Goal: Task Accomplishment & Management: Complete application form

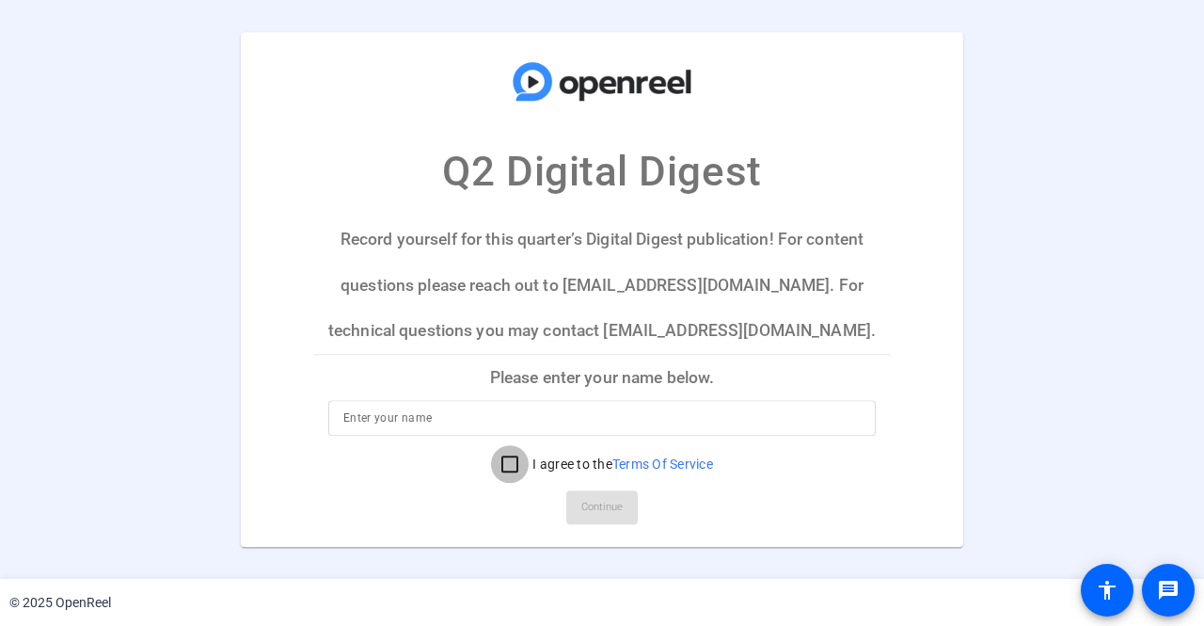
click at [502, 468] on input "I agree to the Terms Of Service" at bounding box center [510, 464] width 38 height 38
checkbox input "true"
click at [524, 411] on input at bounding box center [601, 417] width 517 height 23
type input "Mike MacLaverty"
click at [613, 515] on span "Continue" at bounding box center [601, 507] width 41 height 28
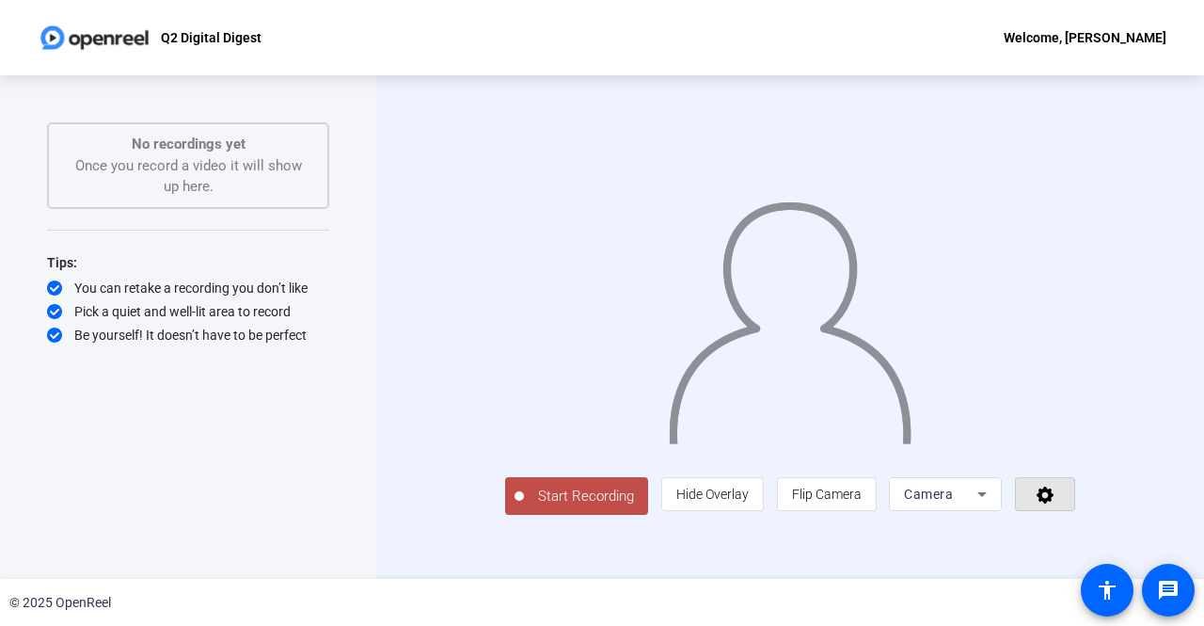
click at [1074, 516] on span at bounding box center [1045, 493] width 58 height 45
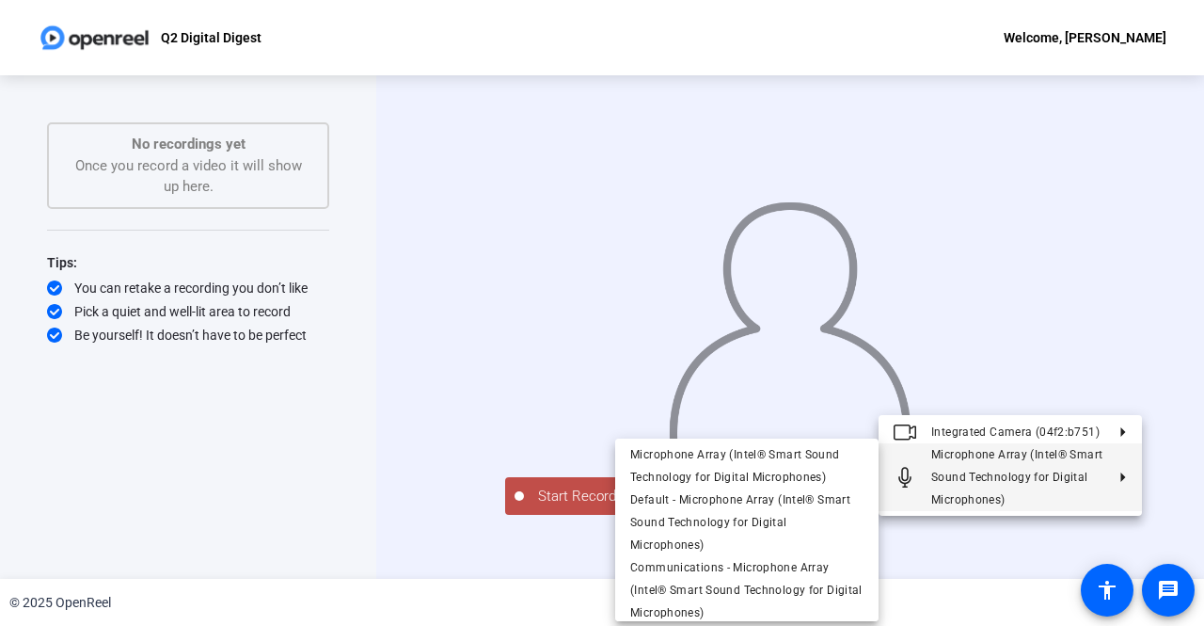
click at [1176, 347] on div at bounding box center [602, 313] width 1204 height 626
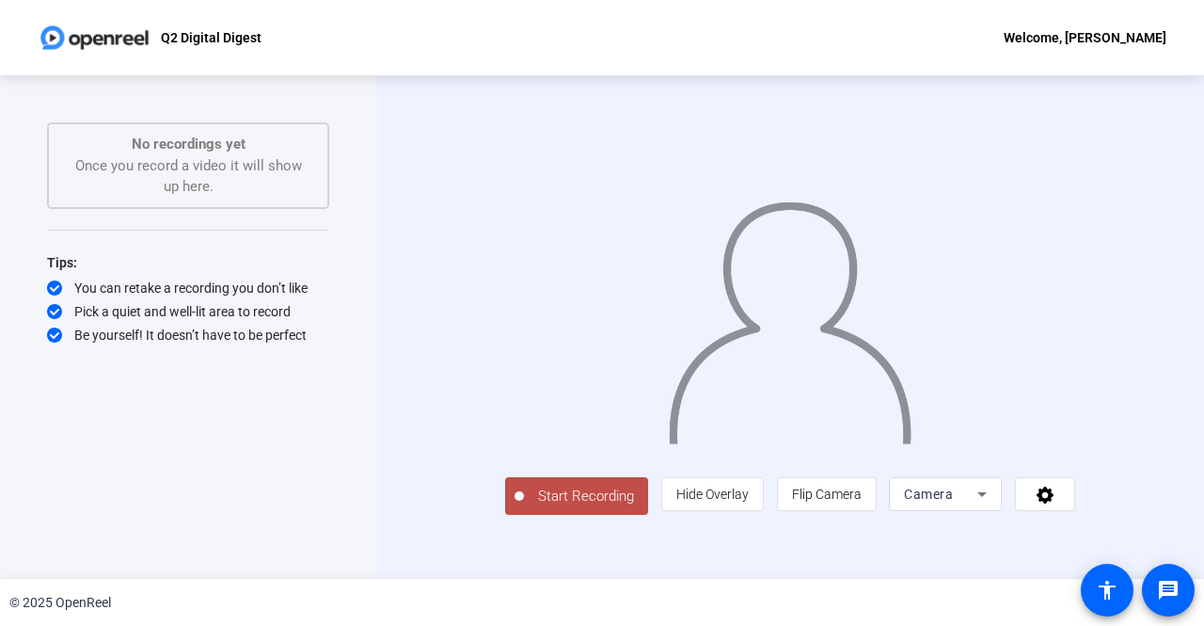
click at [548, 507] on span "Start Recording" at bounding box center [586, 496] width 124 height 22
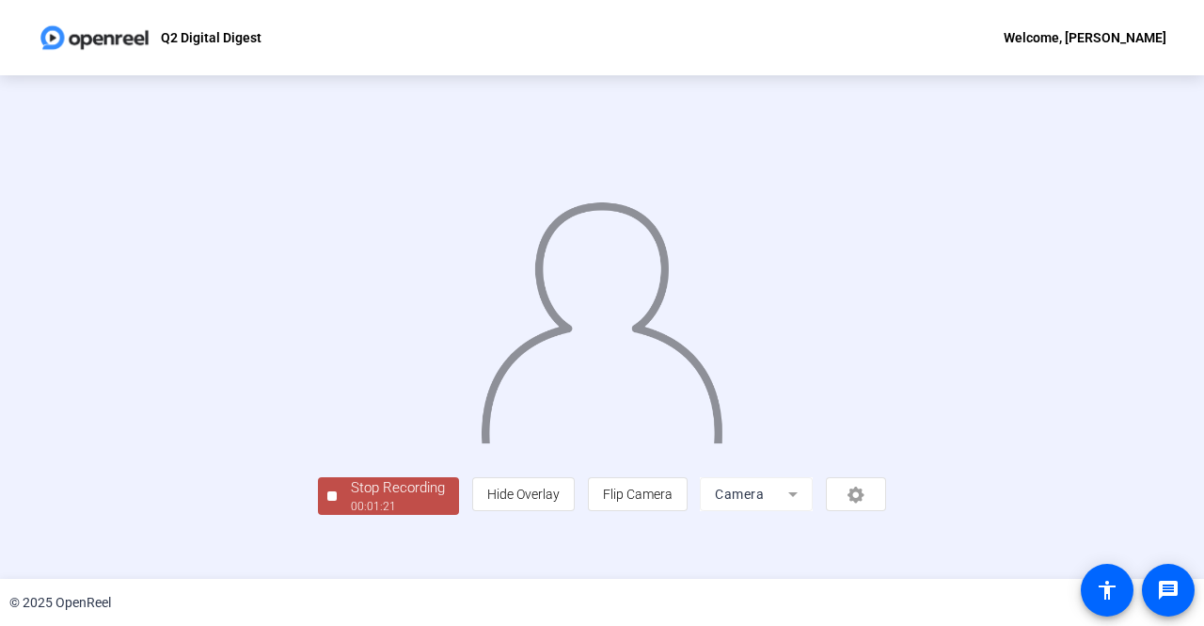
scroll to position [78, 0]
click at [351, 499] on div "Stop Recording" at bounding box center [398, 488] width 94 height 22
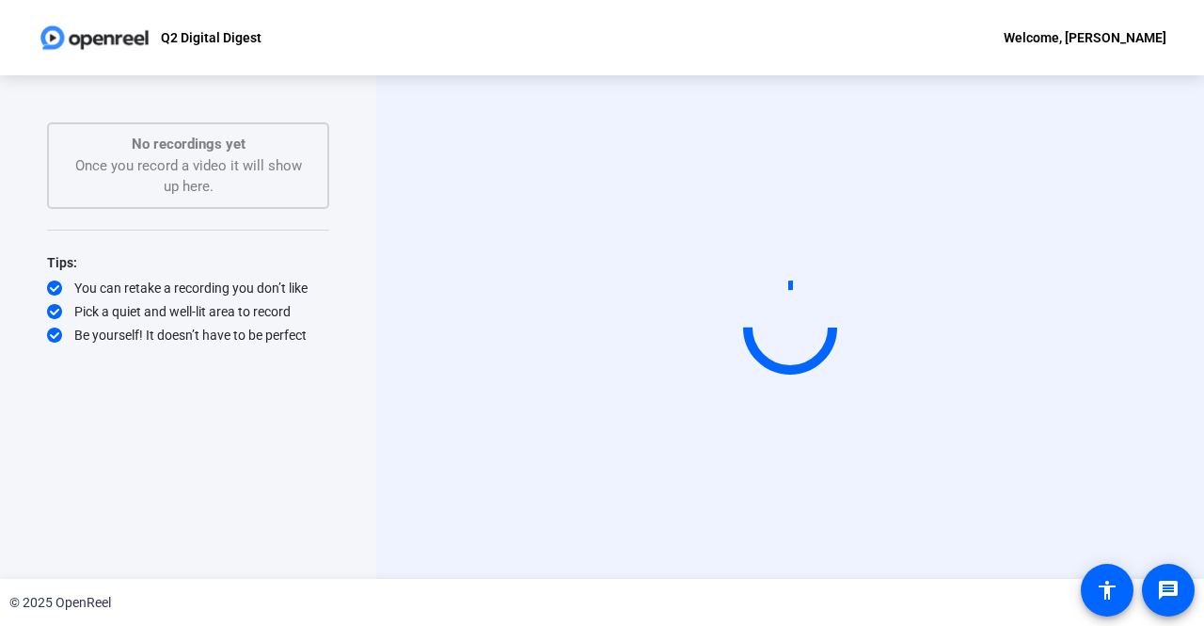
click at [162, 145] on p "No recordings yet" at bounding box center [188, 145] width 241 height 22
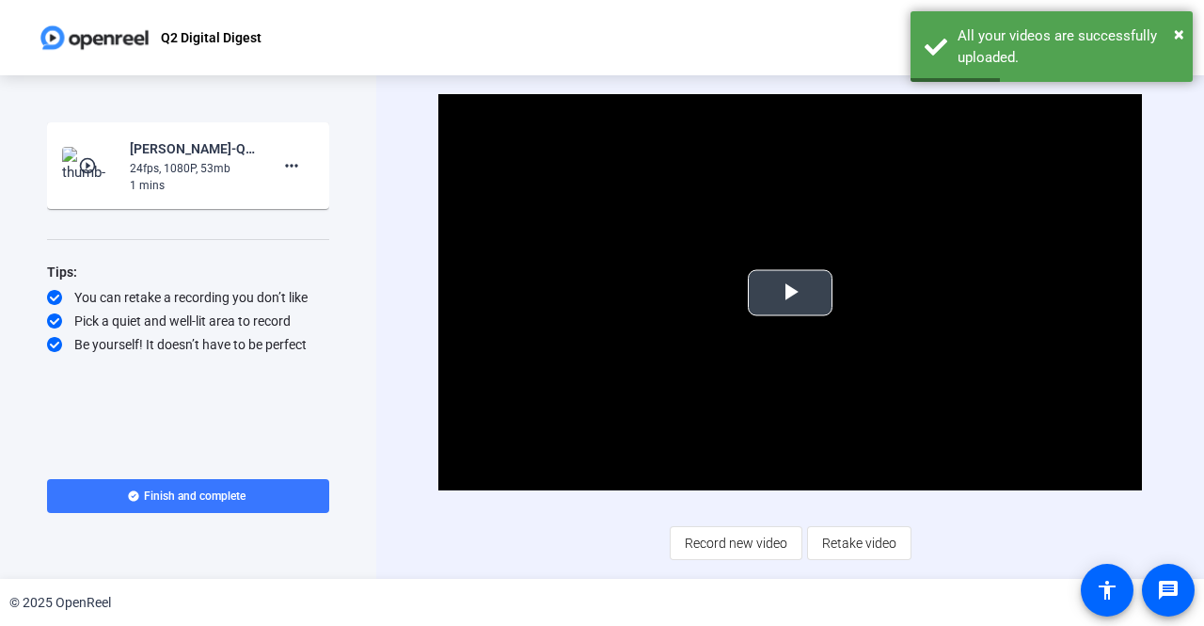
click at [790, 293] on span "Video Player" at bounding box center [790, 293] width 0 height 0
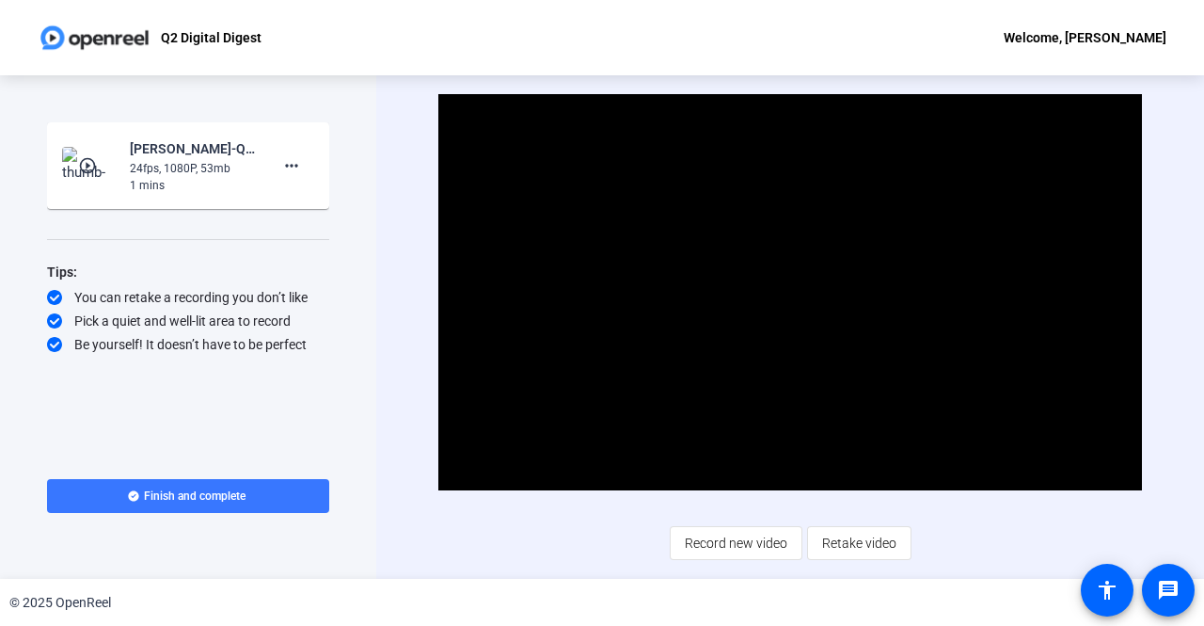
click at [863, 548] on span "Retake video" at bounding box center [859, 543] width 74 height 36
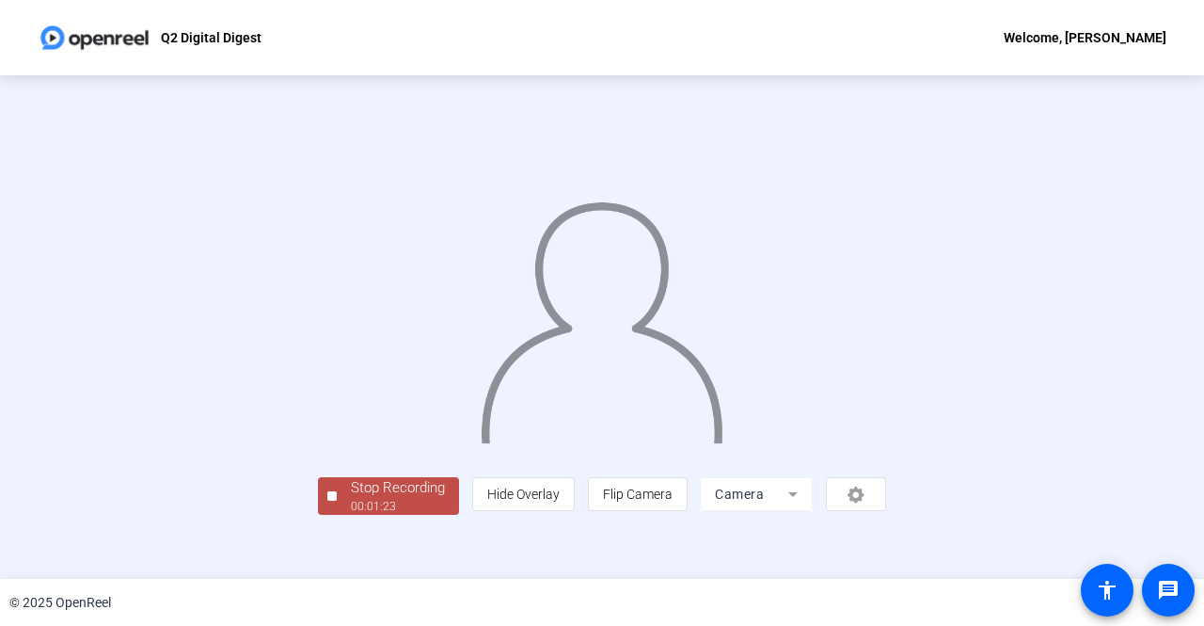
scroll to position [78, 0]
click at [351, 499] on div "Stop Recording" at bounding box center [398, 488] width 94 height 22
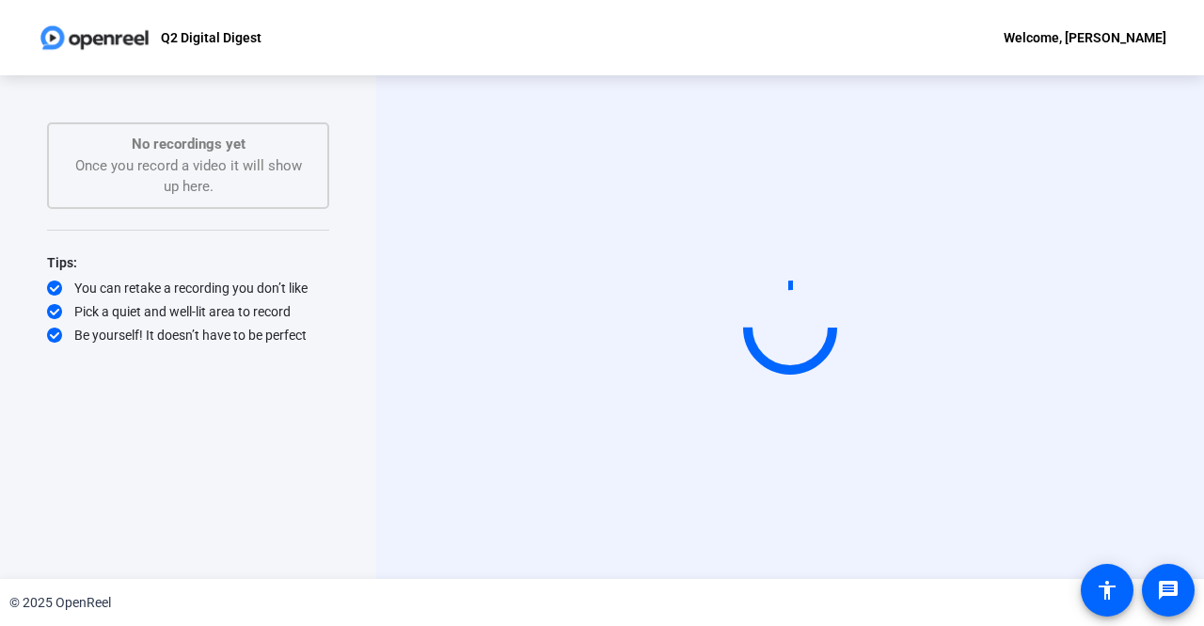
scroll to position [0, 0]
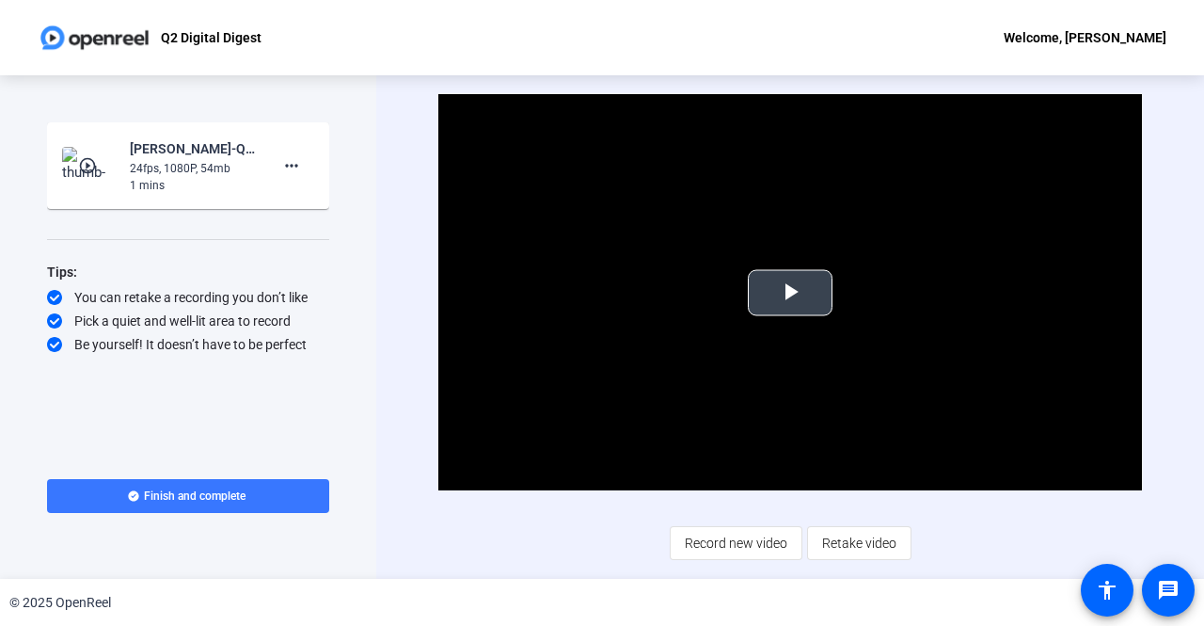
click at [790, 293] on span "Video Player" at bounding box center [790, 293] width 0 height 0
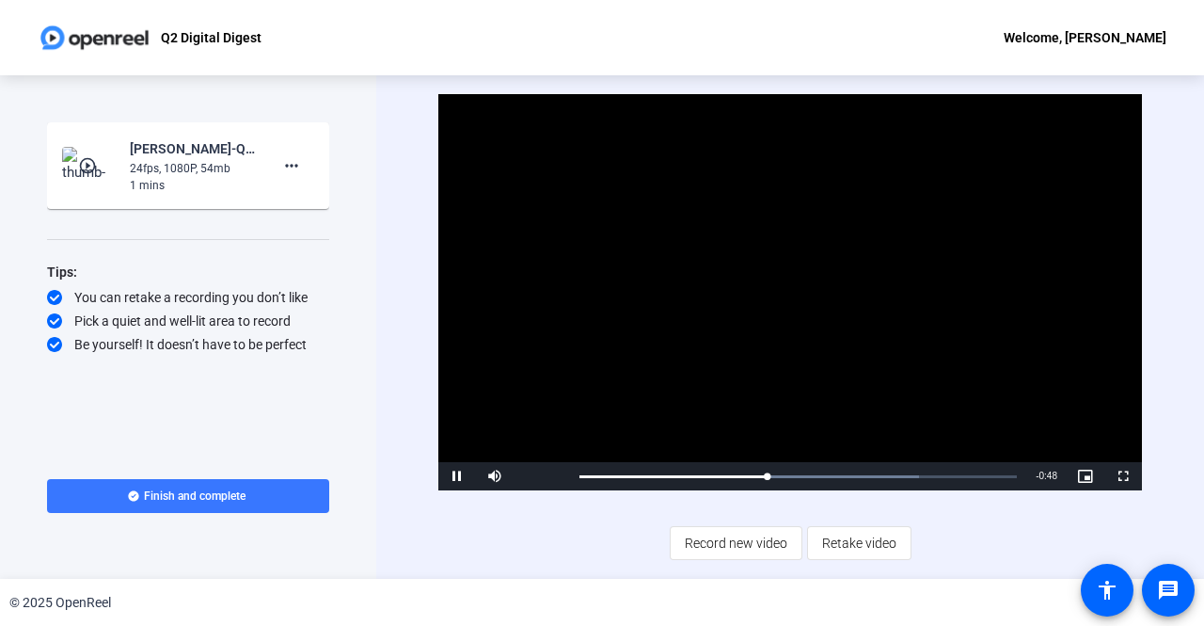
click at [841, 535] on span "Retake video" at bounding box center [859, 543] width 74 height 36
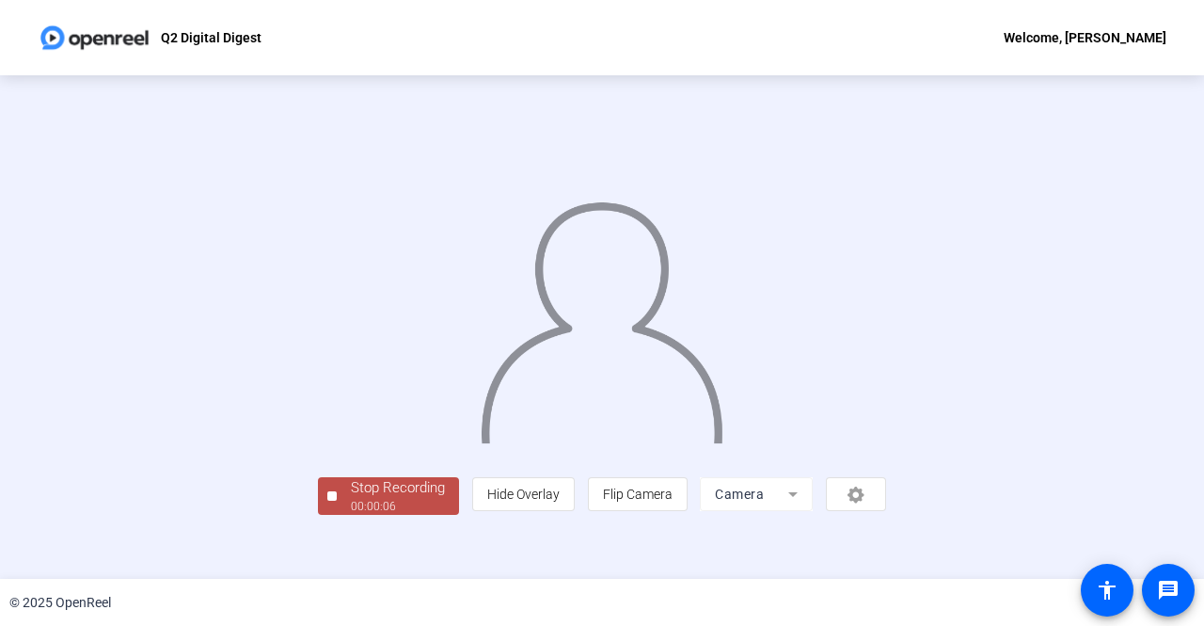
scroll to position [78, 0]
click at [351, 499] on div "Stop Recording" at bounding box center [398, 488] width 94 height 22
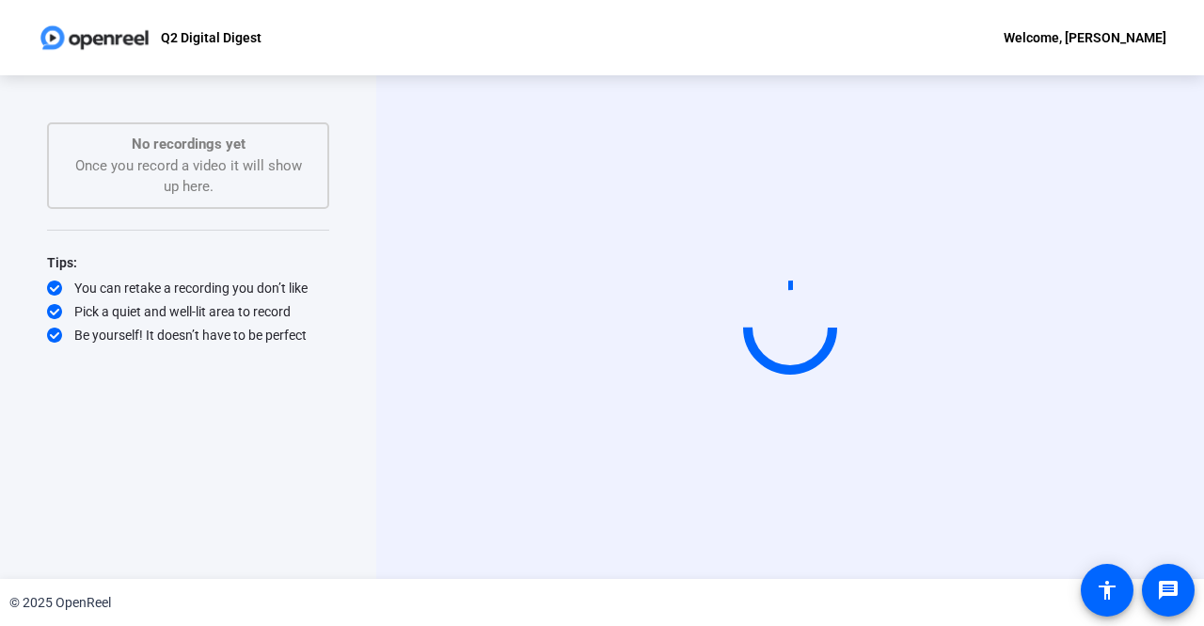
scroll to position [0, 0]
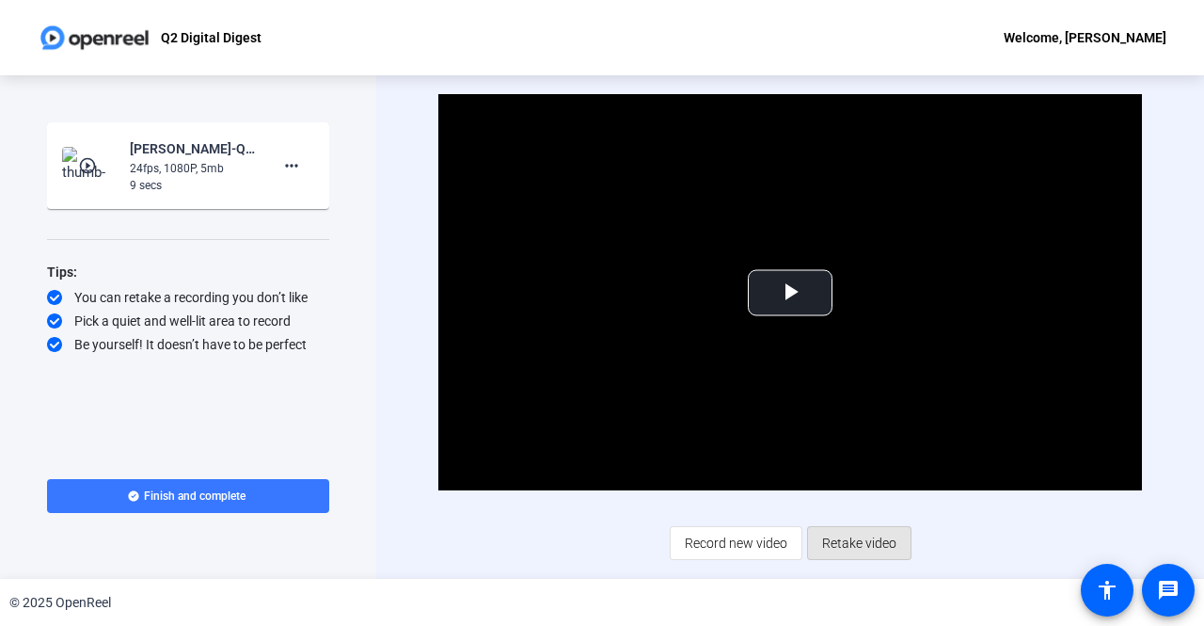
drag, startPoint x: 854, startPoint y: 541, endPoint x: 829, endPoint y: 537, distance: 25.7
click at [829, 537] on span "Retake video" at bounding box center [859, 543] width 74 height 36
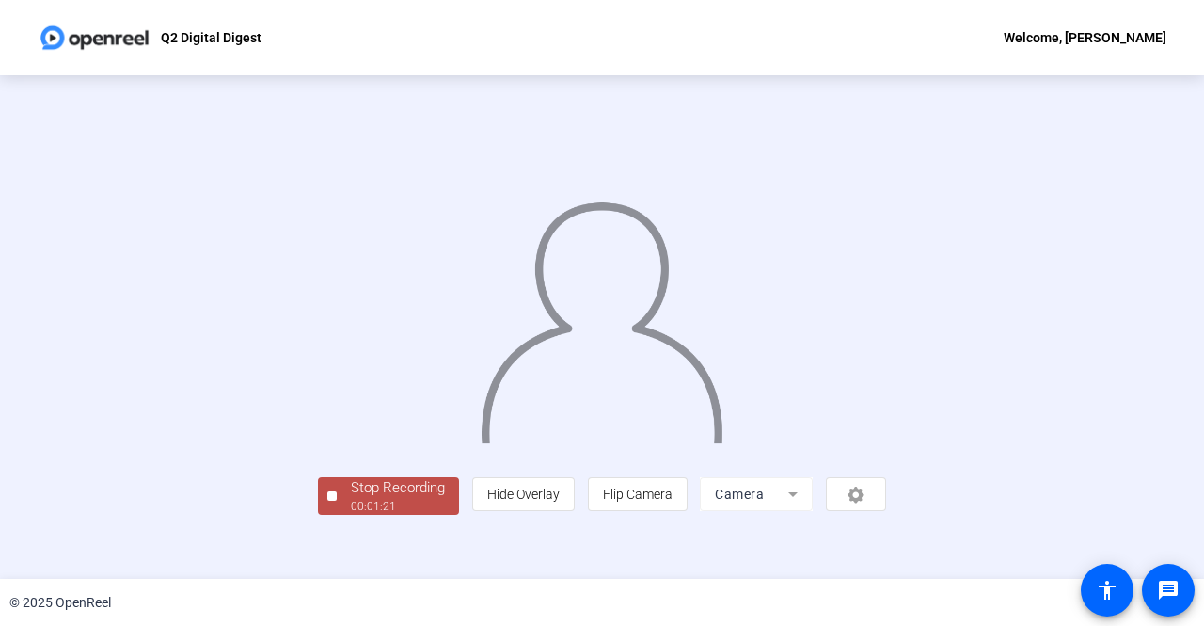
scroll to position [78, 0]
click at [351, 515] on div "00:01:22" at bounding box center [398, 506] width 94 height 17
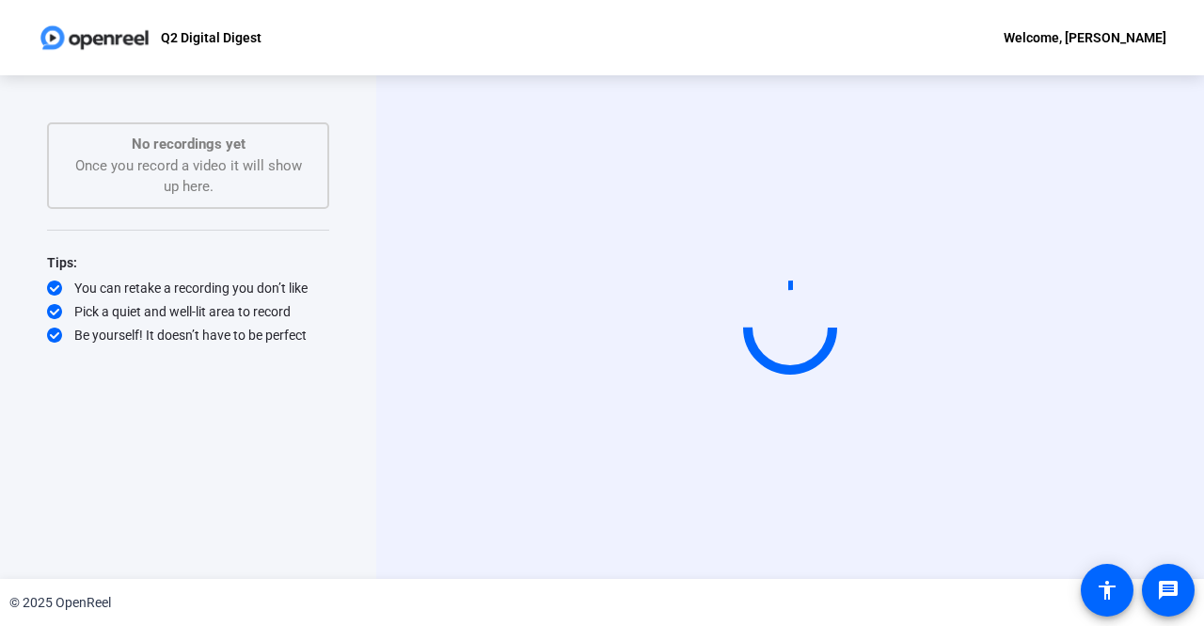
scroll to position [0, 0]
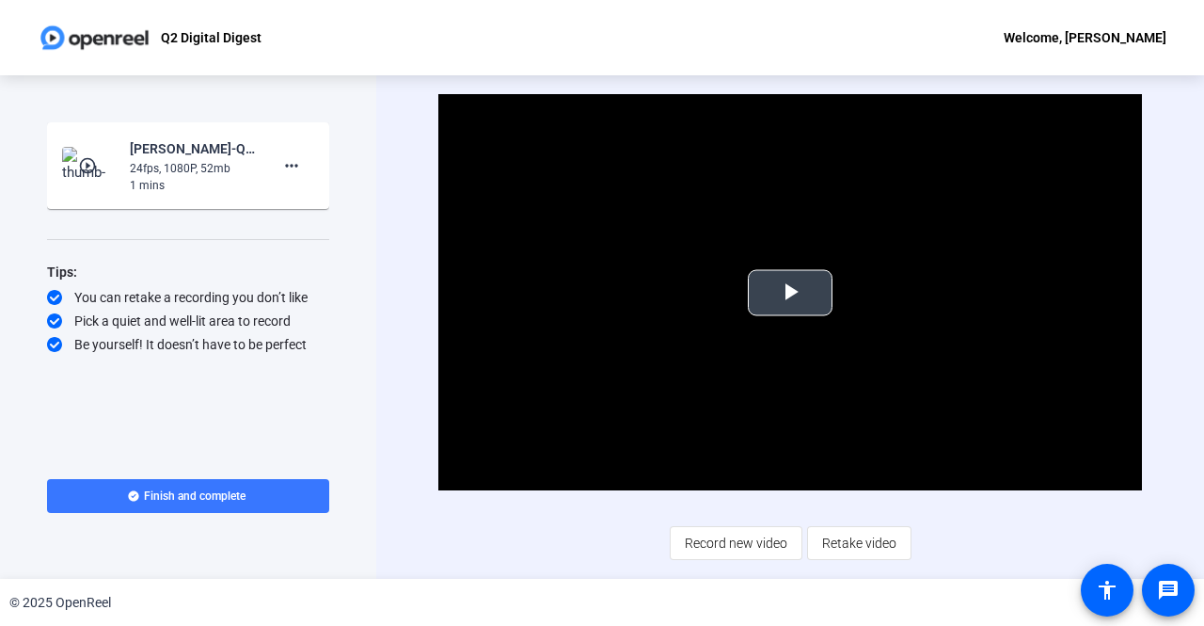
click at [790, 293] on span "Video Player" at bounding box center [790, 293] width 0 height 0
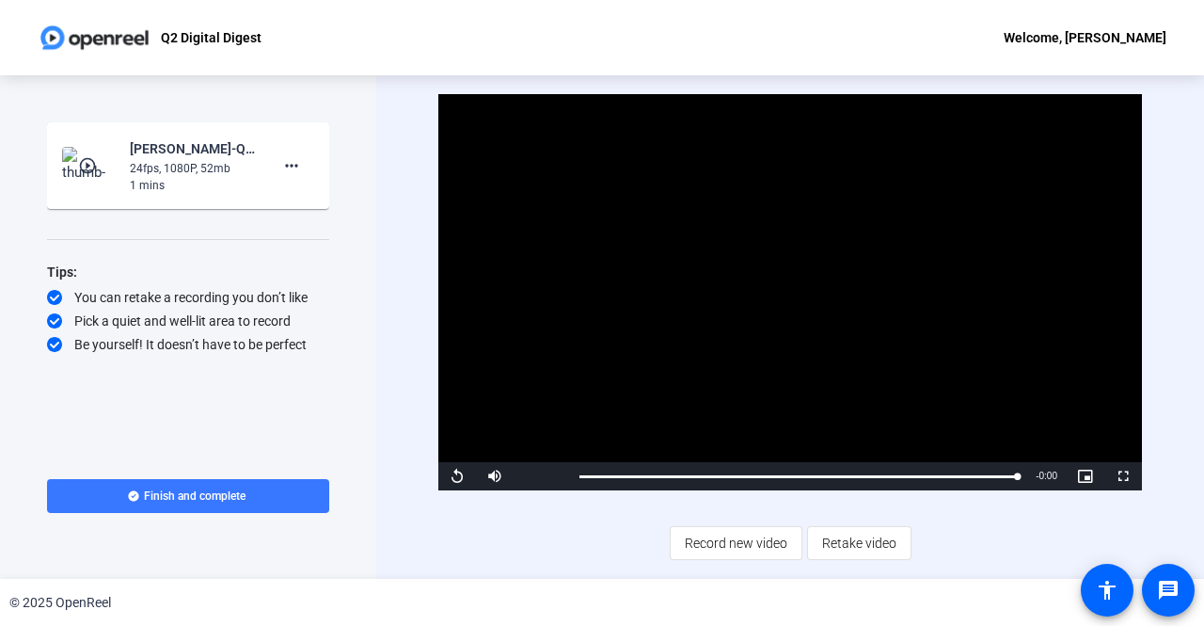
click at [858, 537] on span "Retake video" at bounding box center [859, 543] width 74 height 36
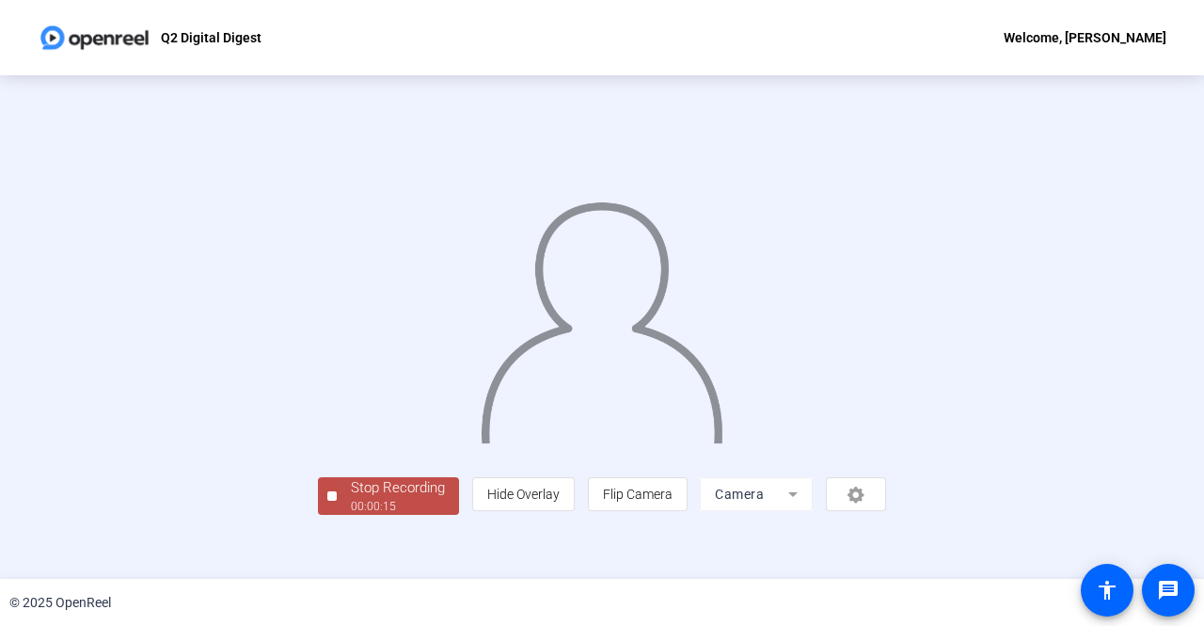
scroll to position [78, 0]
click at [351, 499] on div "Stop Recording" at bounding box center [398, 488] width 94 height 22
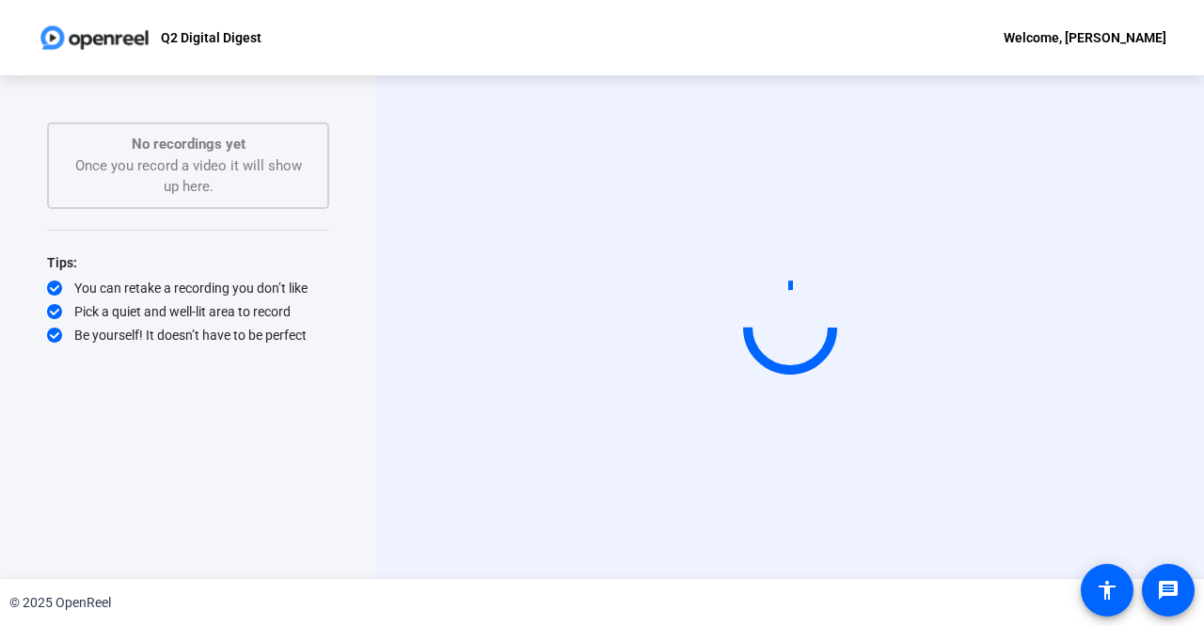
scroll to position [0, 0]
click at [268, 82] on div "Start Recording No recordings yet Once you record a video it will show up here.…" at bounding box center [188, 326] width 376 height 503
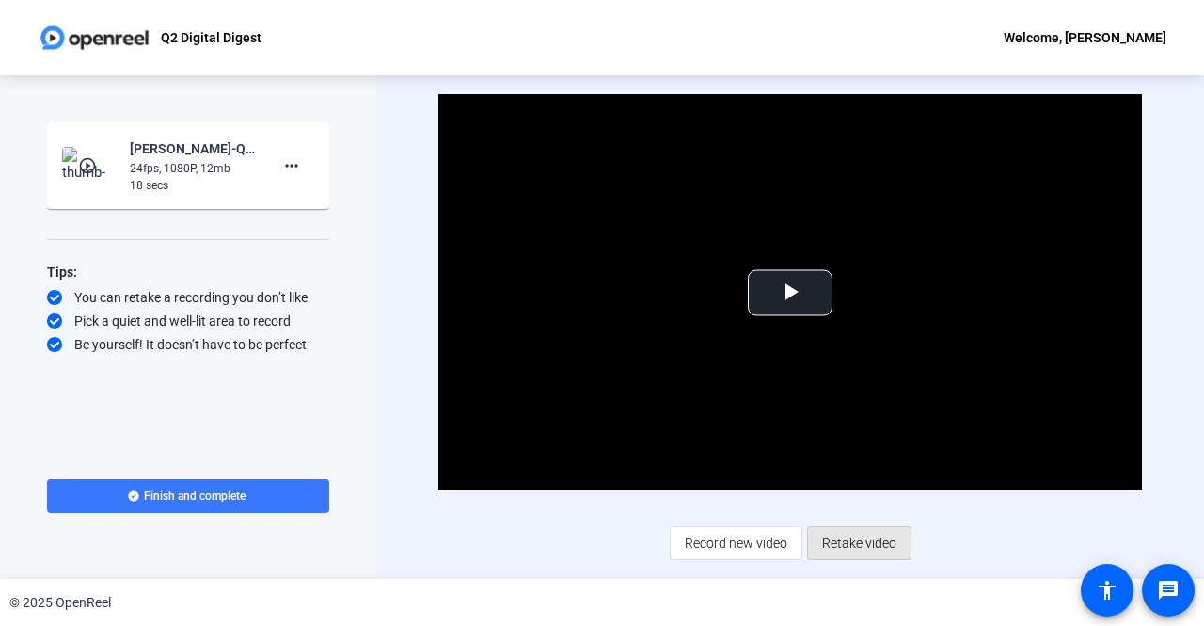
click at [847, 543] on span "Retake video" at bounding box center [859, 543] width 74 height 36
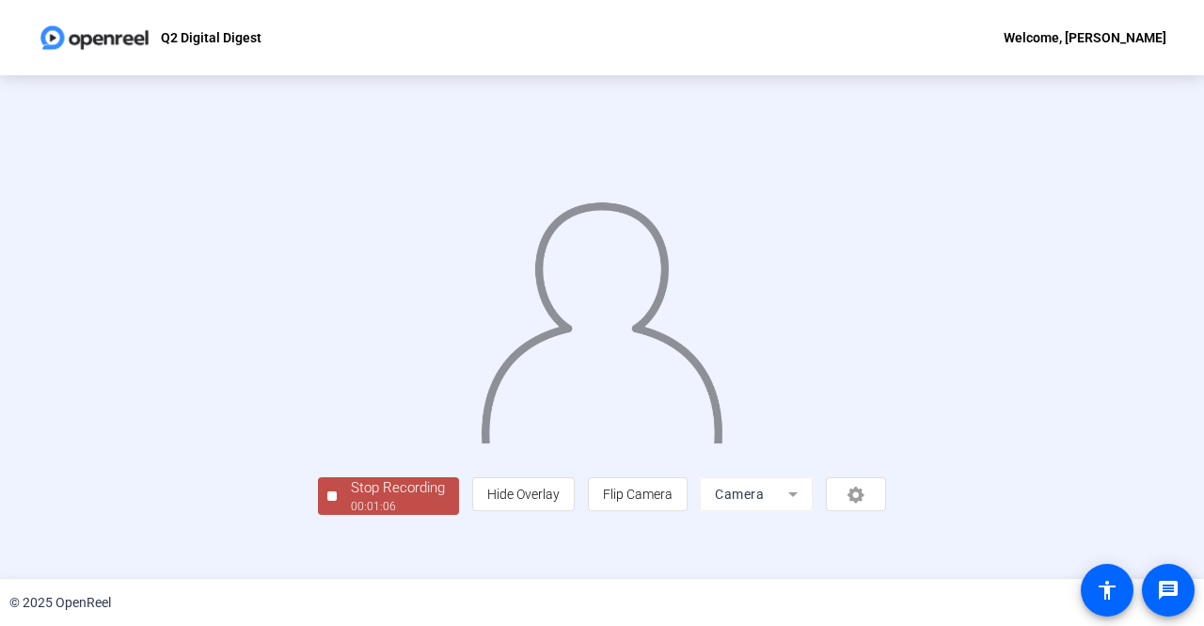
scroll to position [78, 0]
click at [351, 515] on div "00:01:07" at bounding box center [398, 506] width 94 height 17
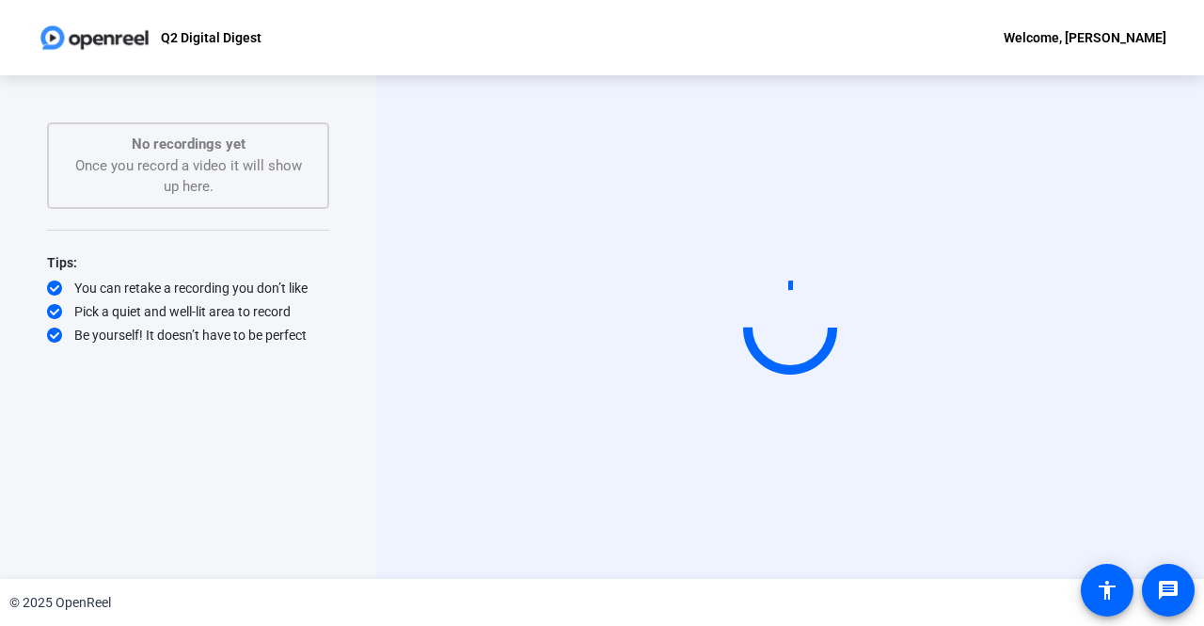
scroll to position [0, 0]
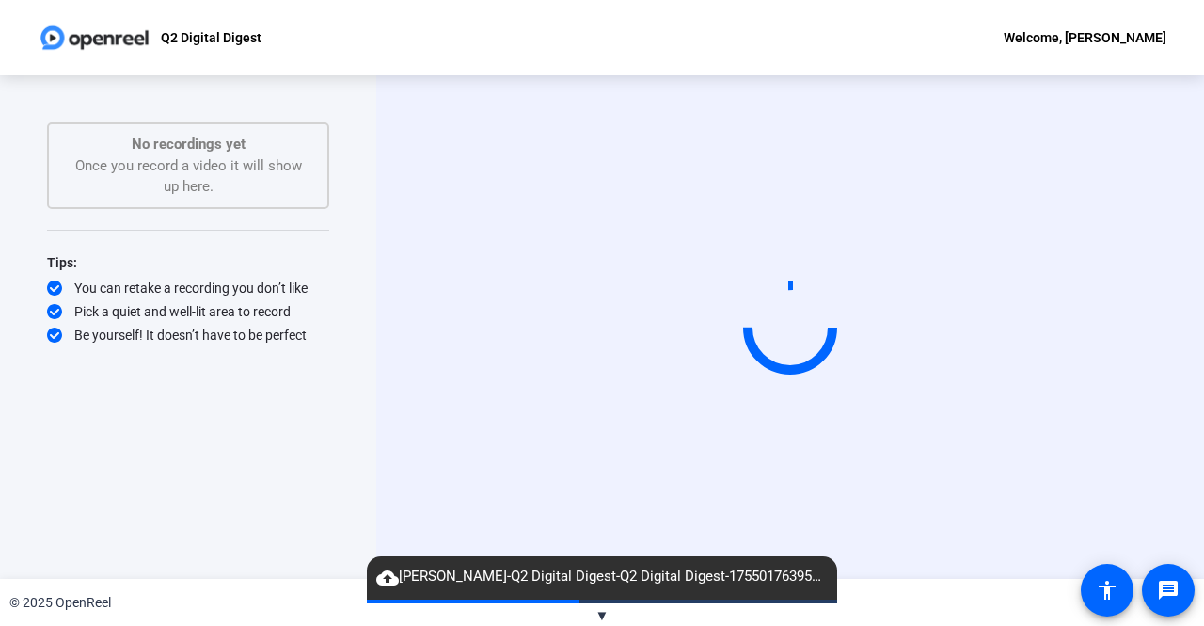
click at [5, 324] on div "Start Recording No recordings yet Once you record a video it will show up here.…" at bounding box center [188, 326] width 376 height 503
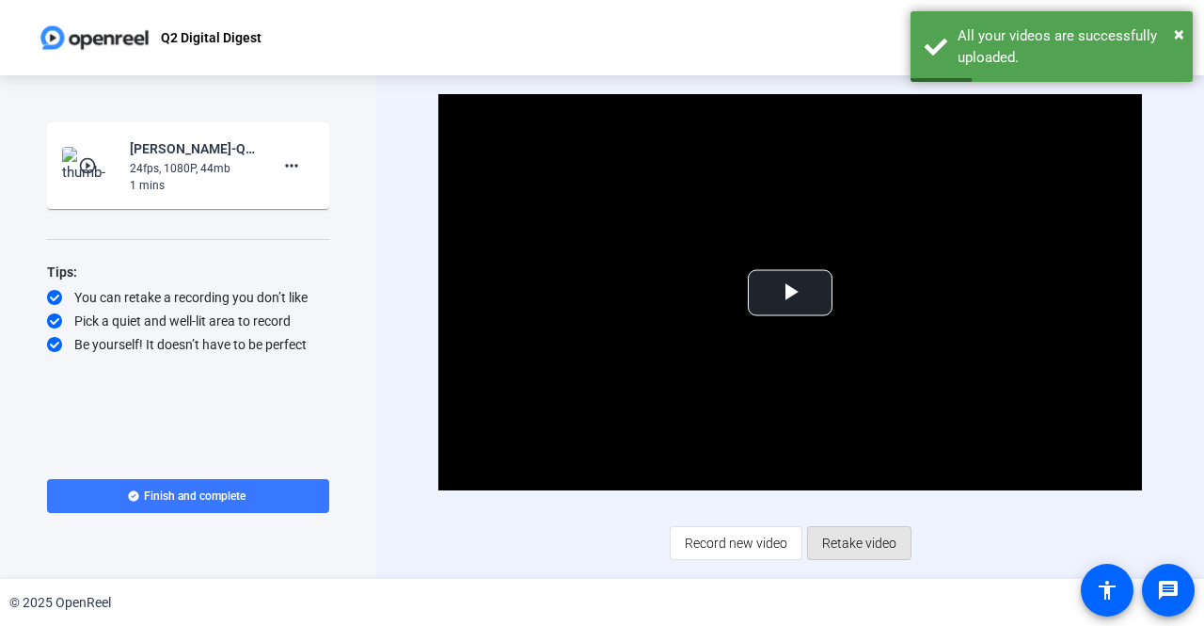
click at [852, 537] on span "Retake video" at bounding box center [859, 543] width 74 height 36
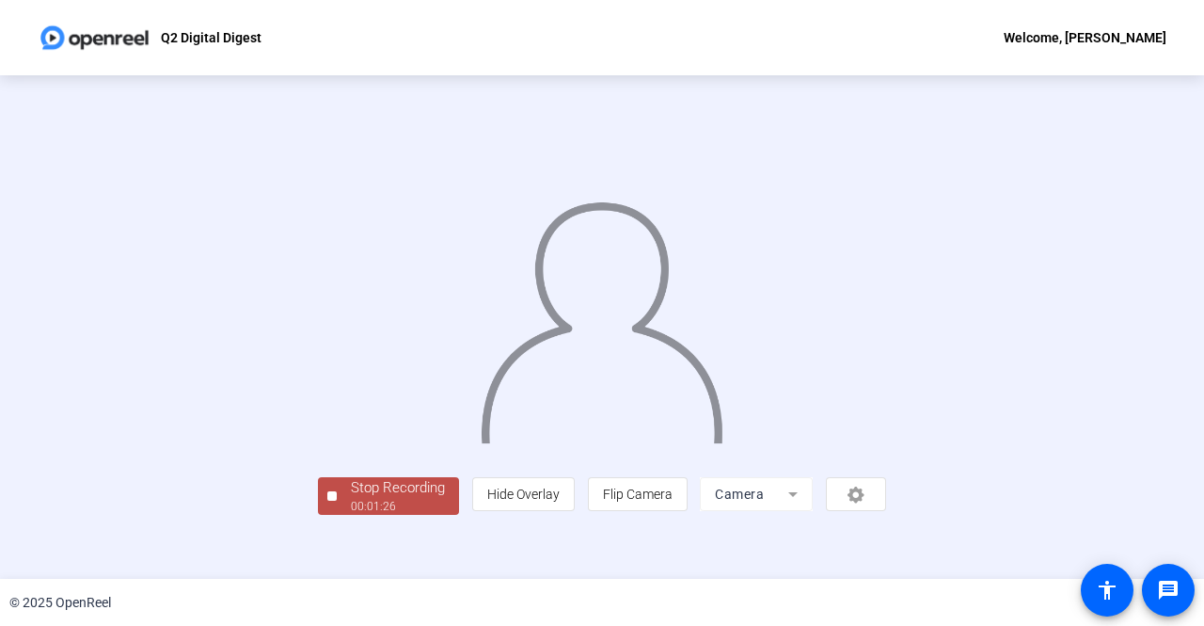
scroll to position [78, 0]
drag, startPoint x: 837, startPoint y: 560, endPoint x: 596, endPoint y: 545, distance: 241.3
click at [596, 515] on div "Stop Recording 00:01:28 person Hide Overlay flip Flip Camera Camera" at bounding box center [602, 493] width 568 height 41
click at [351, 499] on div "Stop Recording" at bounding box center [398, 488] width 94 height 22
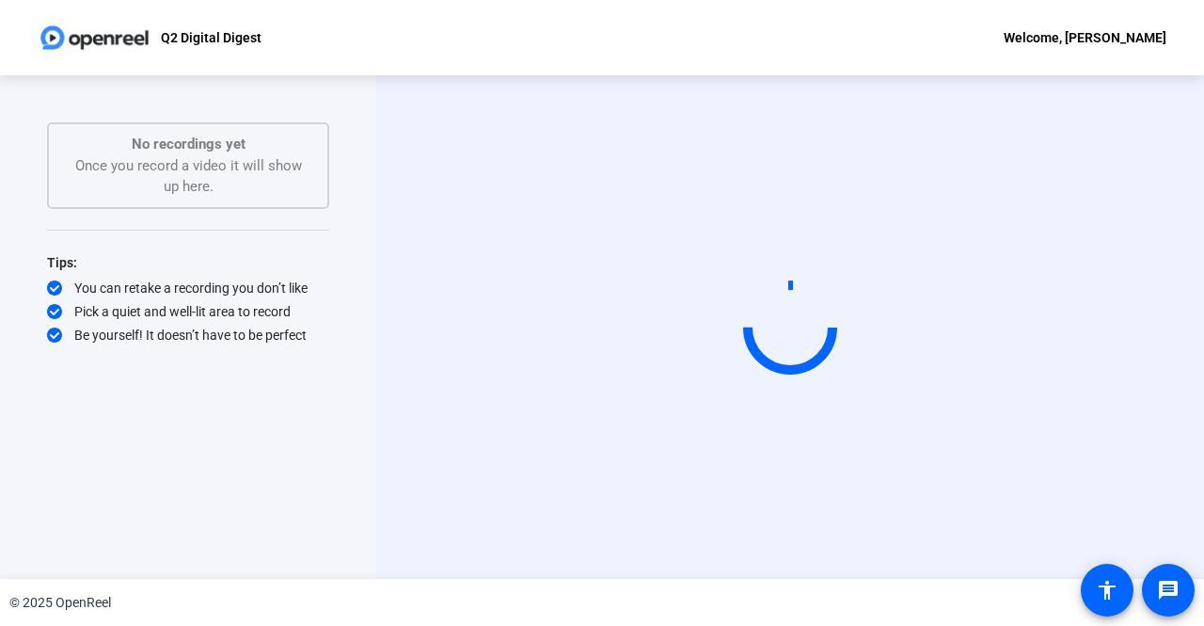
scroll to position [0, 0]
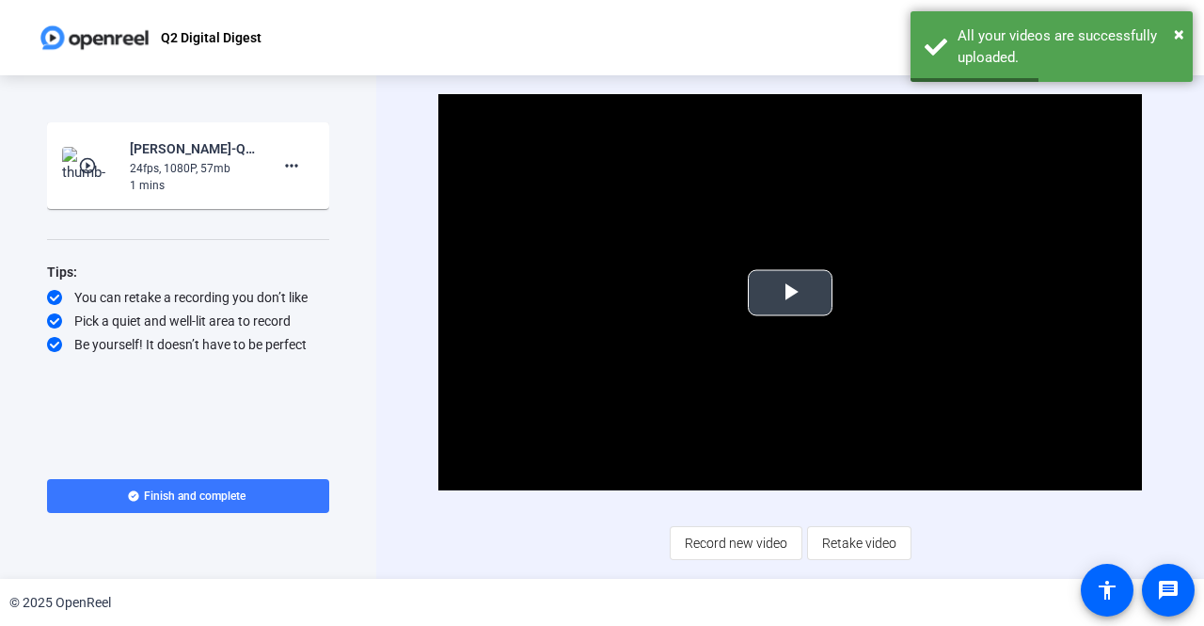
click at [790, 293] on span "Video Player" at bounding box center [790, 293] width 0 height 0
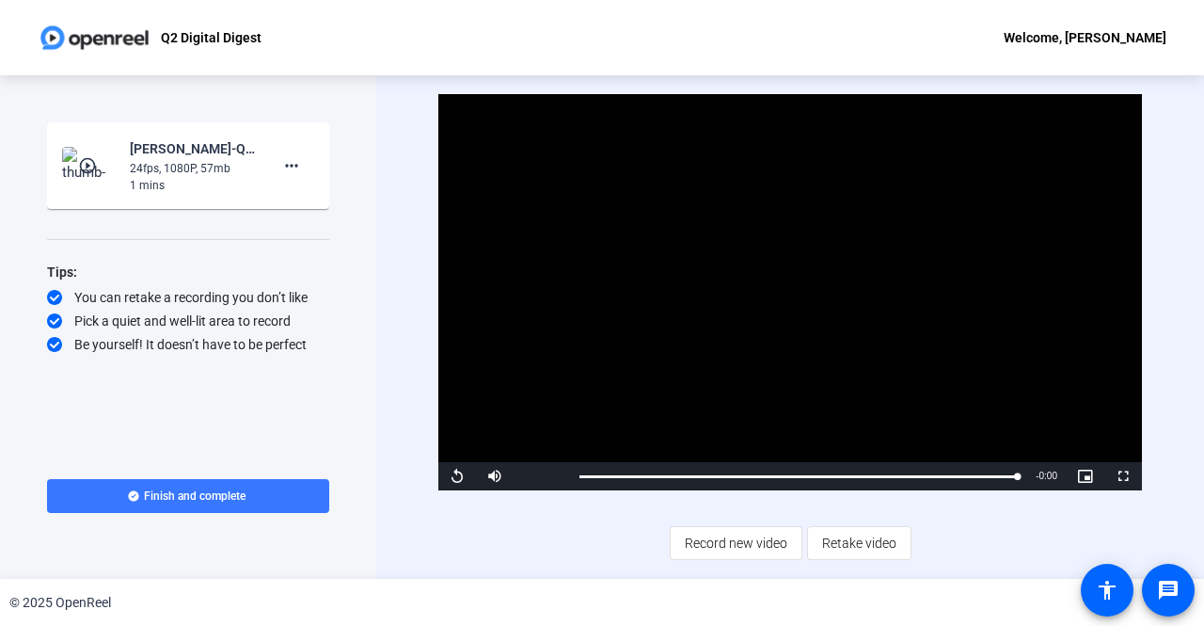
click at [216, 501] on span "Finish and complete" at bounding box center [195, 495] width 102 height 15
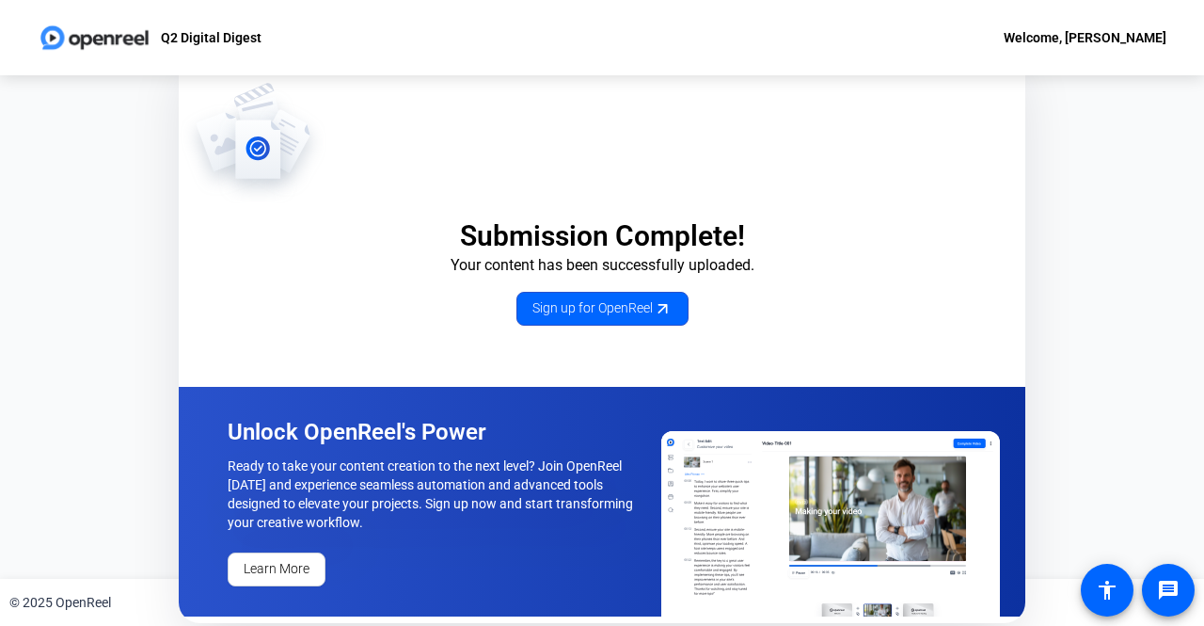
click at [1097, 37] on div "Welcome, Mike MacLaverty" at bounding box center [1085, 37] width 163 height 23
click at [986, 165] on div at bounding box center [602, 313] width 1204 height 626
click at [619, 308] on span "Sign up for OpenReel" at bounding box center [602, 308] width 140 height 20
click at [1069, 38] on div "Welcome, Mike MacLaverty" at bounding box center [1085, 37] width 163 height 23
click at [230, 38] on div at bounding box center [602, 313] width 1204 height 626
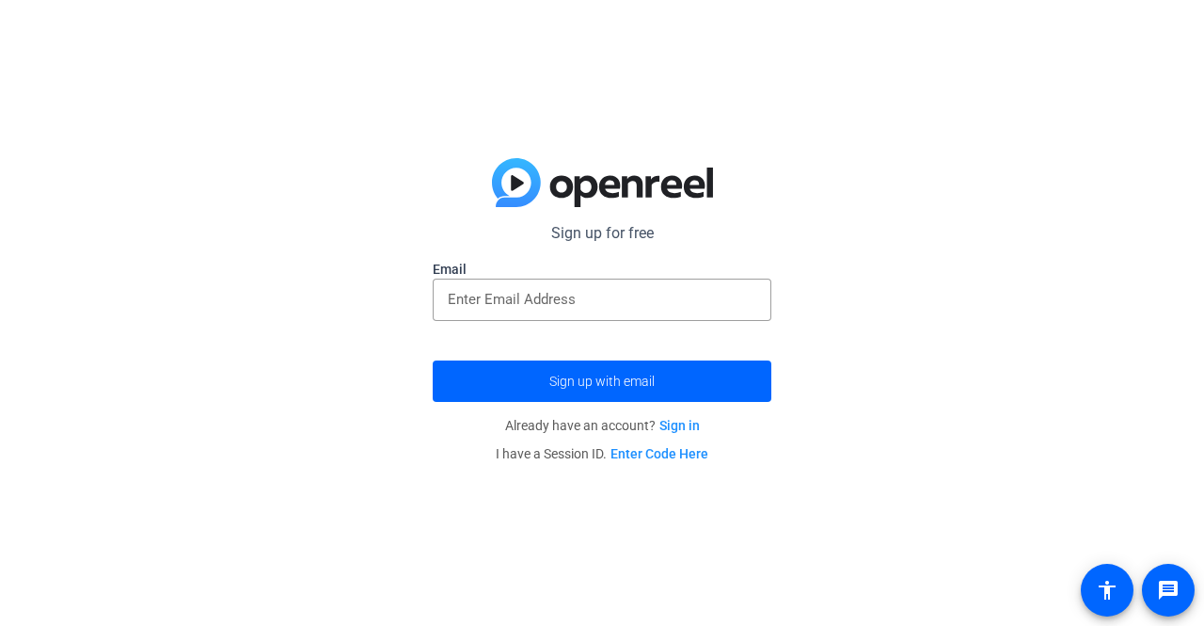
click at [572, 298] on input "email" at bounding box center [602, 299] width 309 height 23
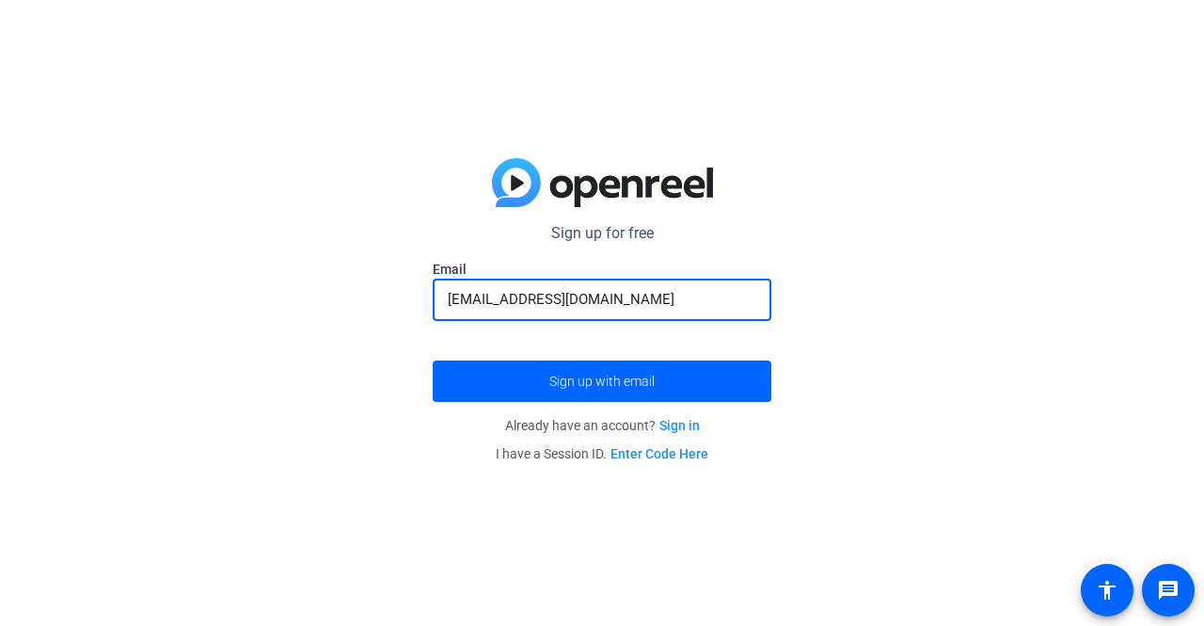
type input "[EMAIL_ADDRESS][DOMAIN_NAME]"
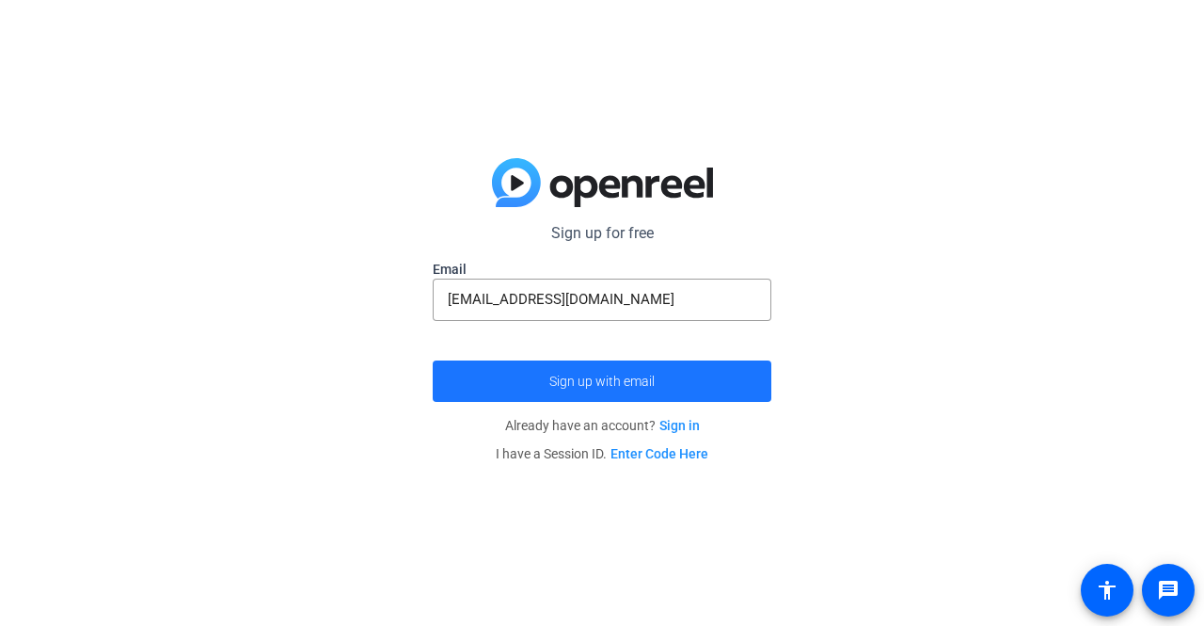
click at [629, 381] on span "Sign up with email" at bounding box center [601, 381] width 105 height 0
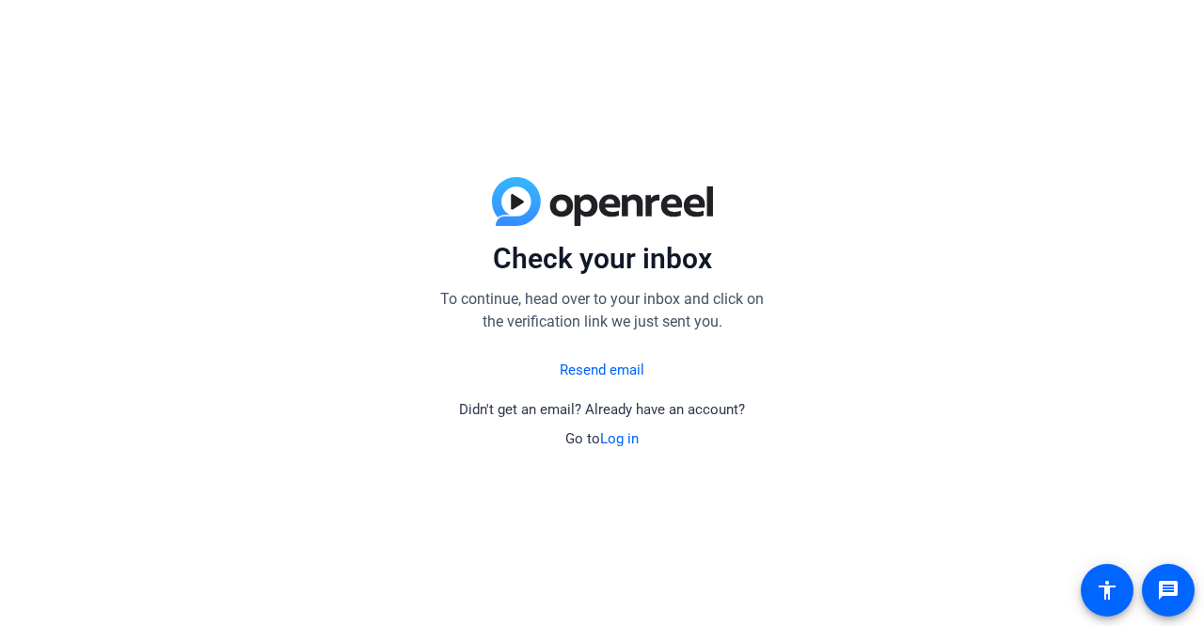
click at [612, 434] on link "Log in" at bounding box center [619, 438] width 39 height 17
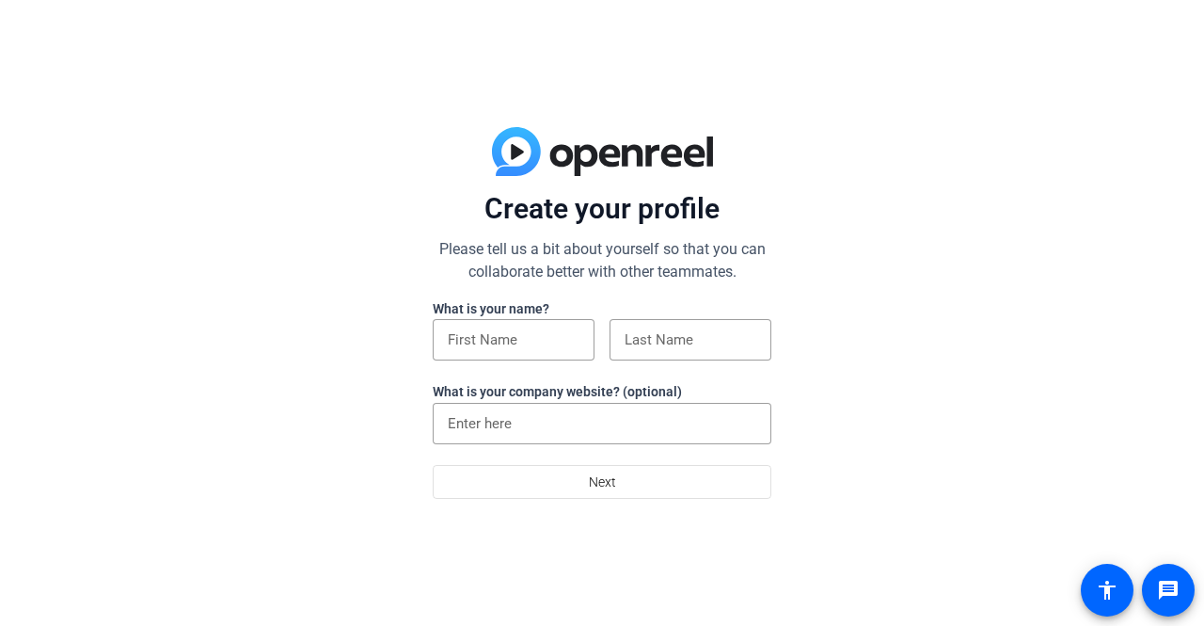
click at [541, 341] on input at bounding box center [514, 339] width 132 height 23
type input "[PERSON_NAME]"
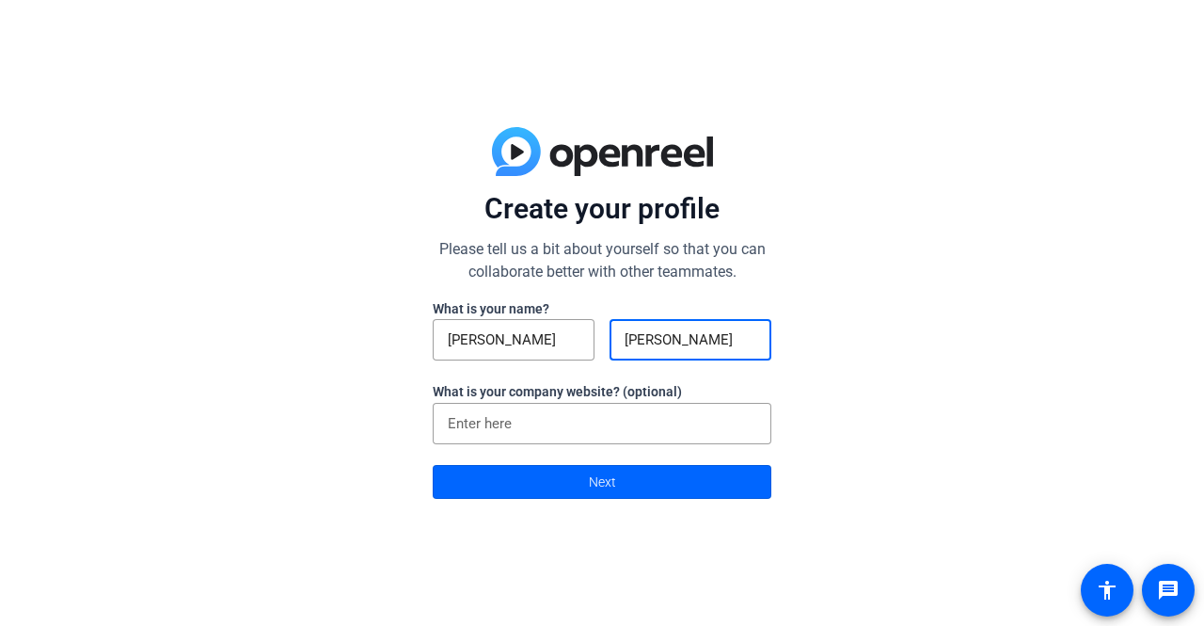
type input "[PERSON_NAME]"
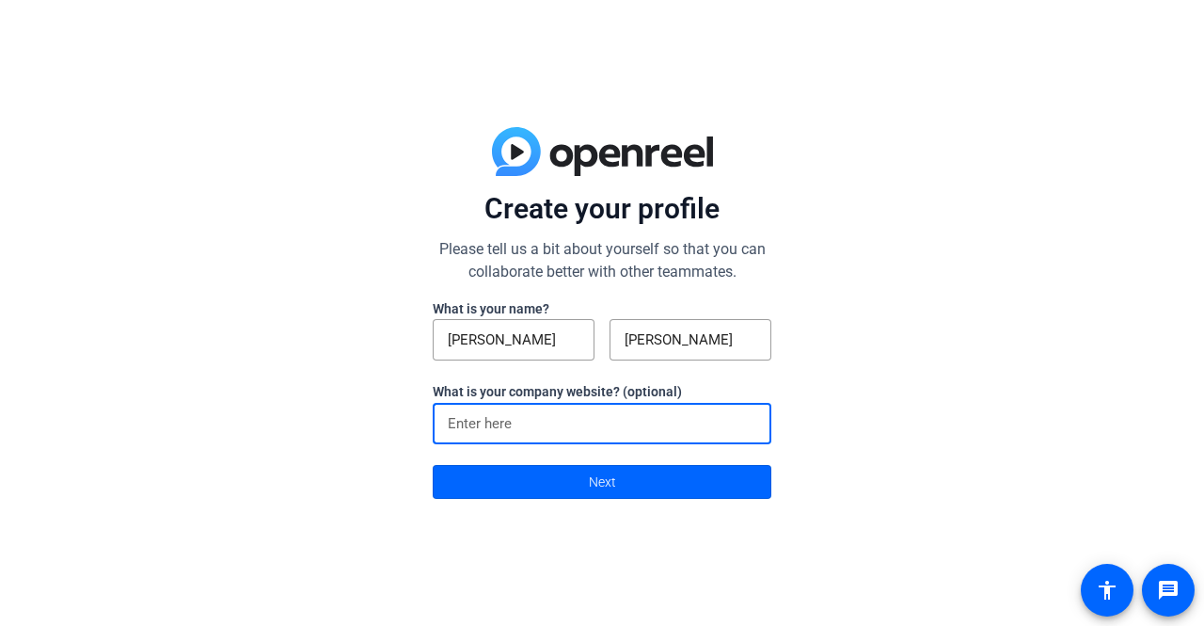
click at [581, 472] on span at bounding box center [602, 481] width 337 height 45
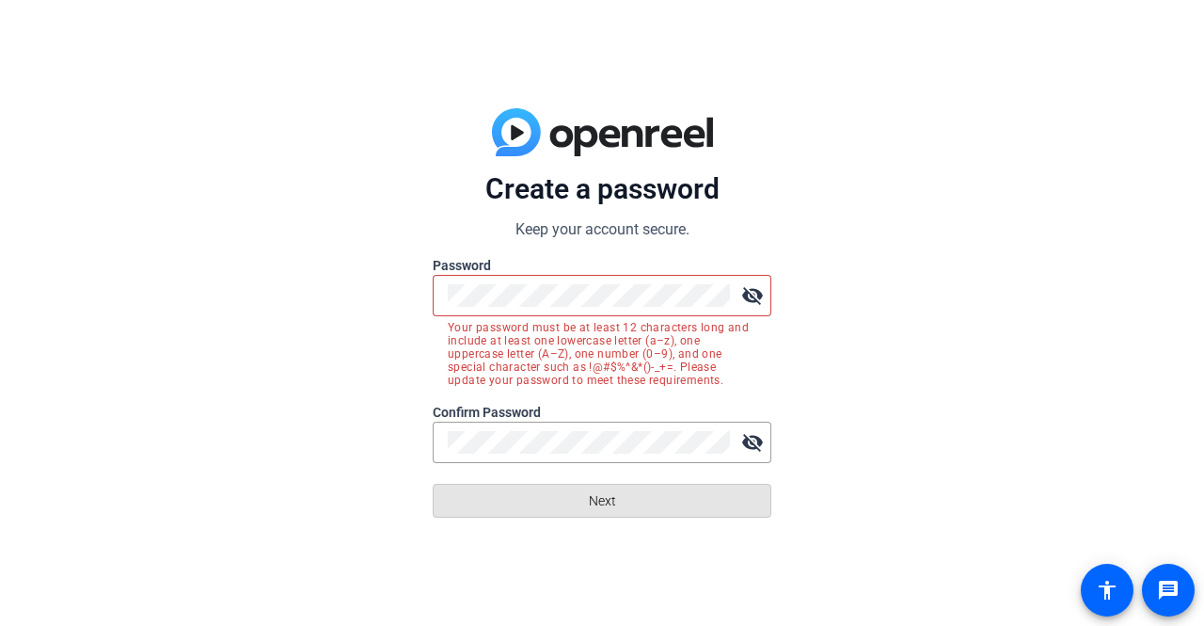
click at [613, 513] on span "Next" at bounding box center [602, 501] width 27 height 36
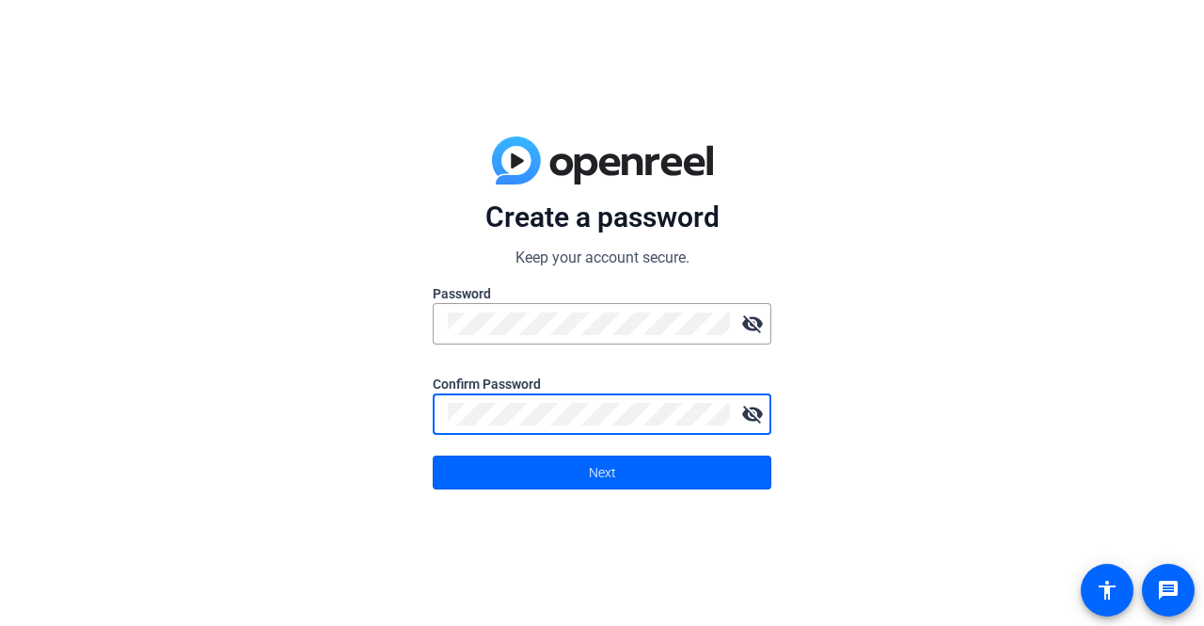
click at [625, 473] on span at bounding box center [602, 472] width 337 height 45
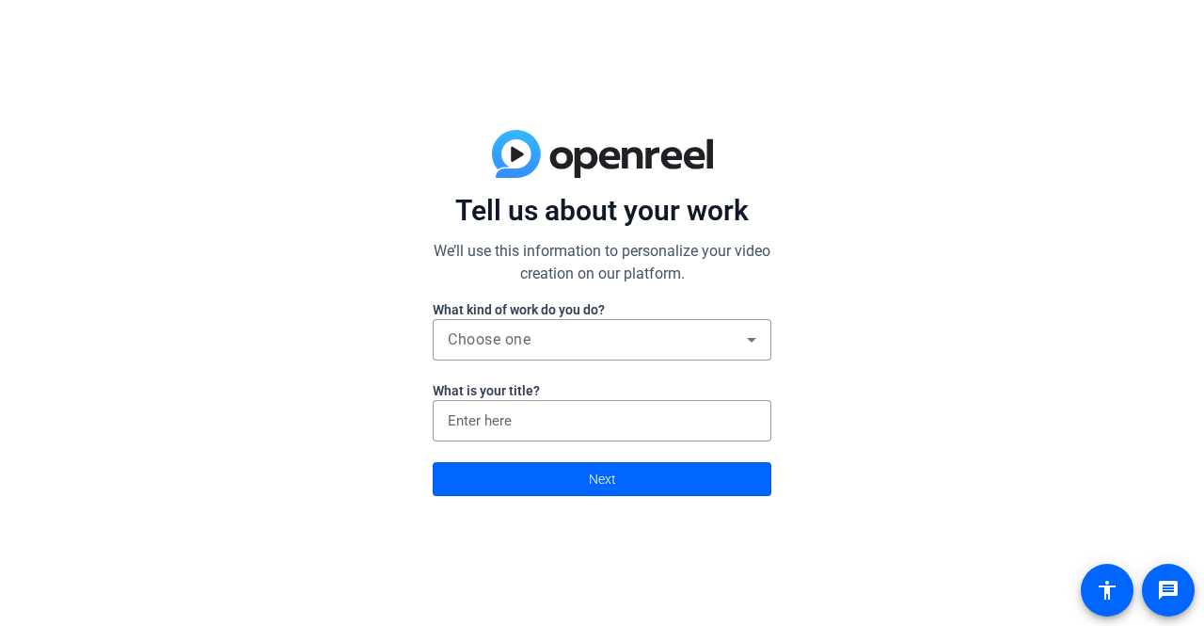
click at [669, 338] on div "Choose one" at bounding box center [597, 339] width 299 height 23
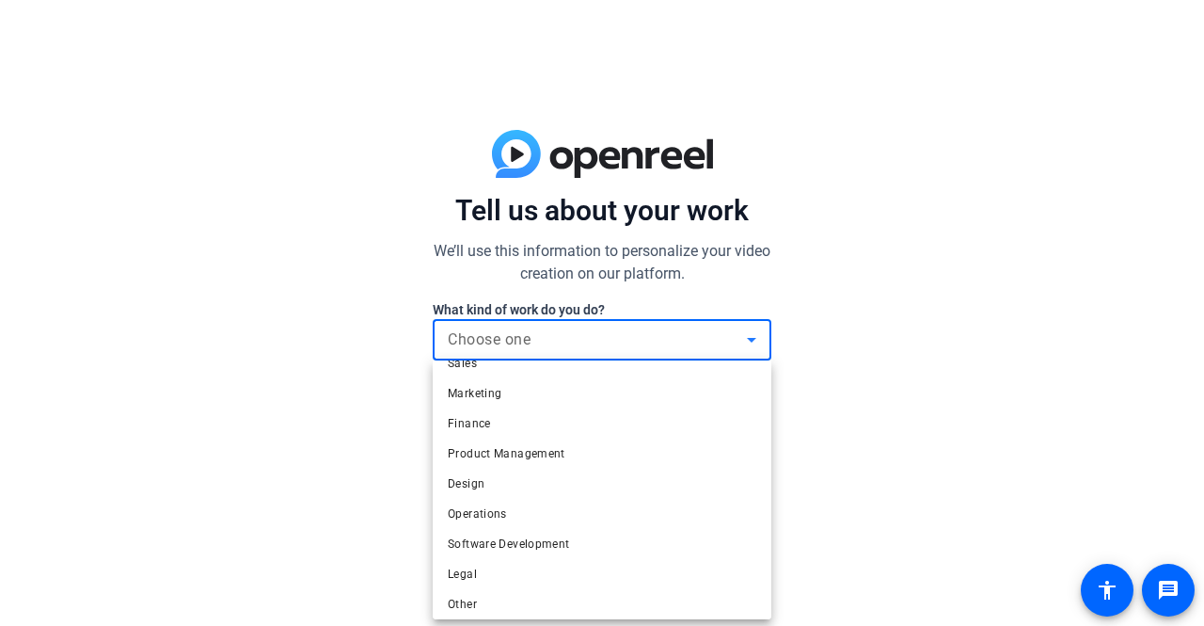
scroll to position [56, 0]
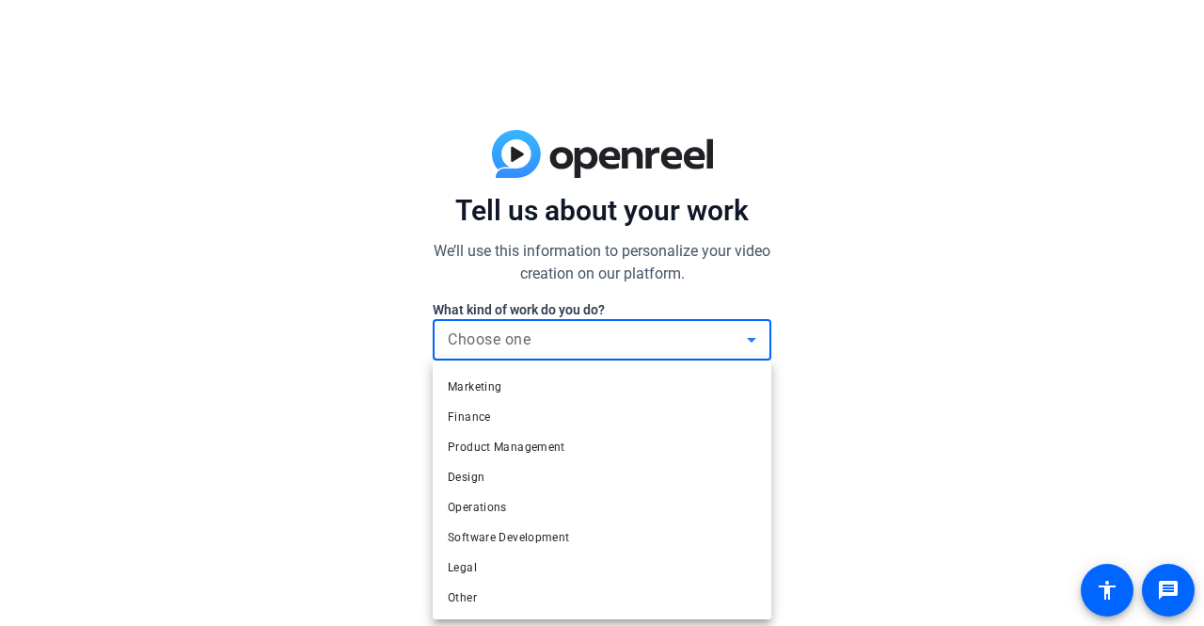
click at [593, 541] on mat-option "Software Development" at bounding box center [602, 537] width 339 height 30
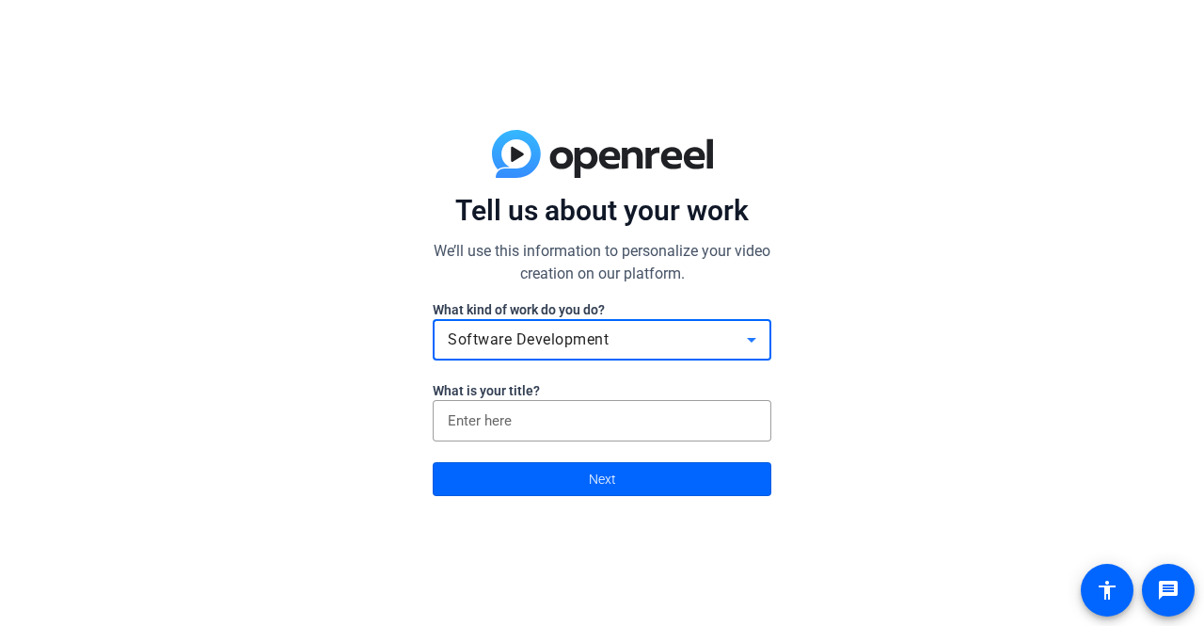
click at [604, 419] on input at bounding box center [602, 420] width 309 height 23
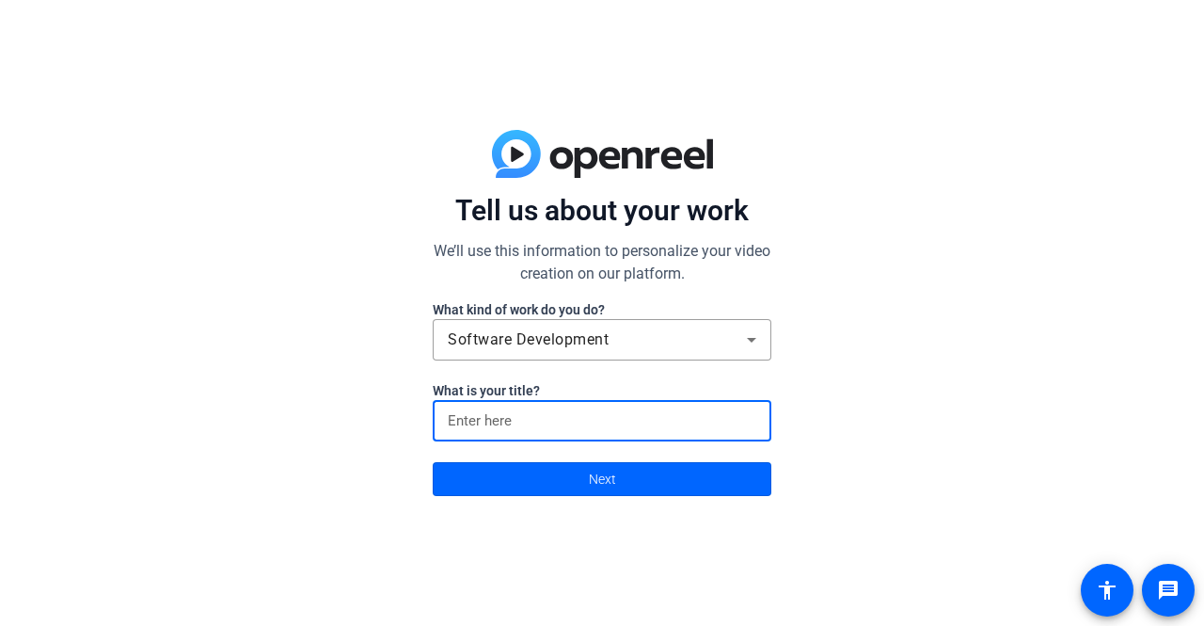
click at [606, 482] on span "Next" at bounding box center [602, 479] width 27 height 36
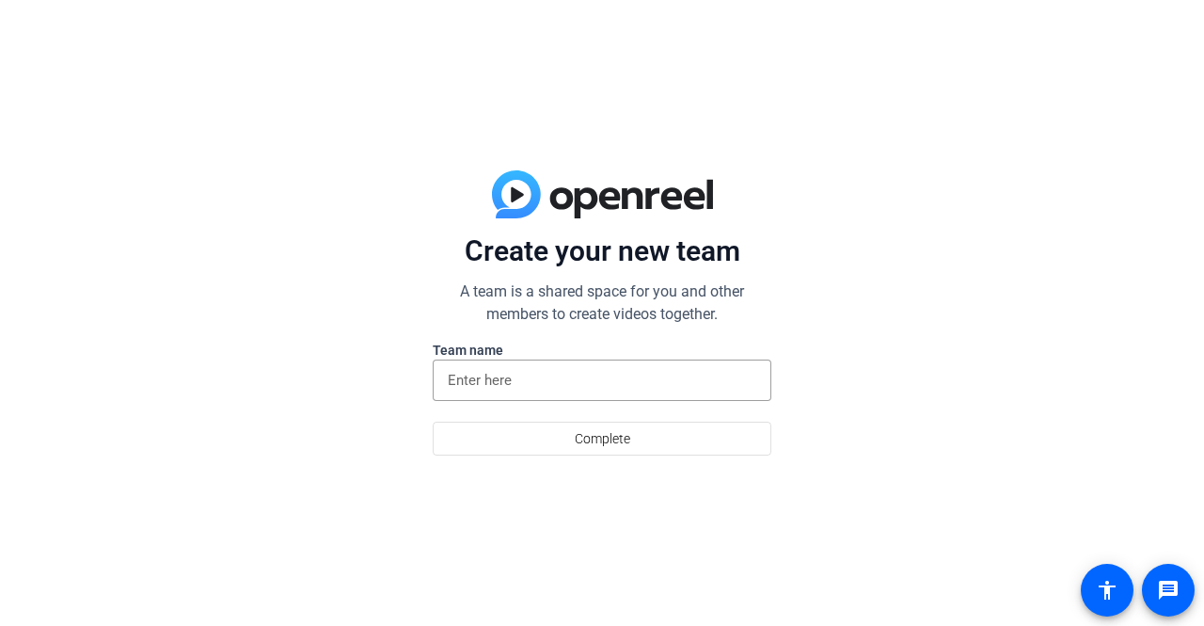
click at [589, 447] on span "Complete" at bounding box center [603, 439] width 56 height 36
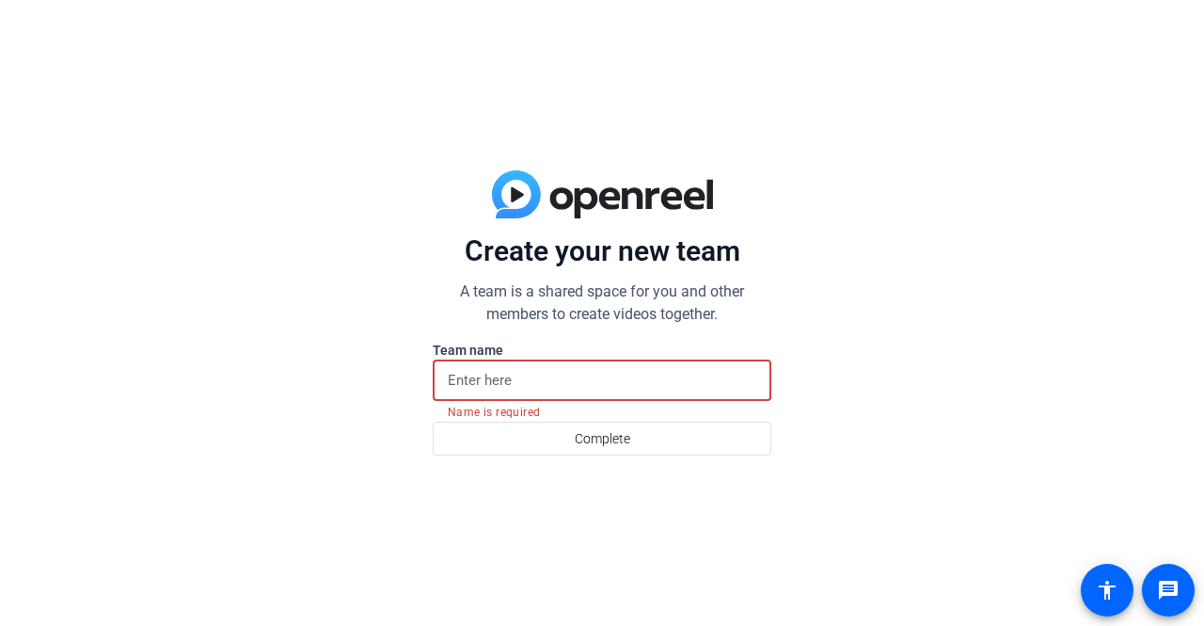
click at [541, 383] on input at bounding box center [602, 380] width 309 height 23
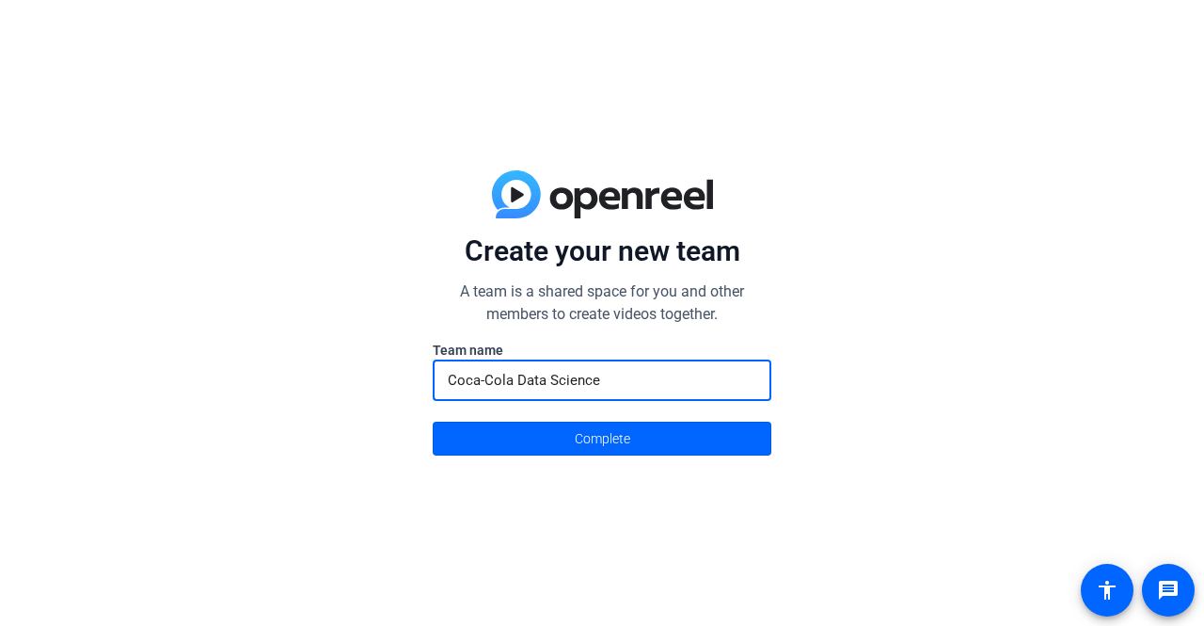
type input "Coca-Cola Data Science"
click at [634, 447] on span at bounding box center [602, 438] width 337 height 45
